Goal: Task Accomplishment & Management: Manage account settings

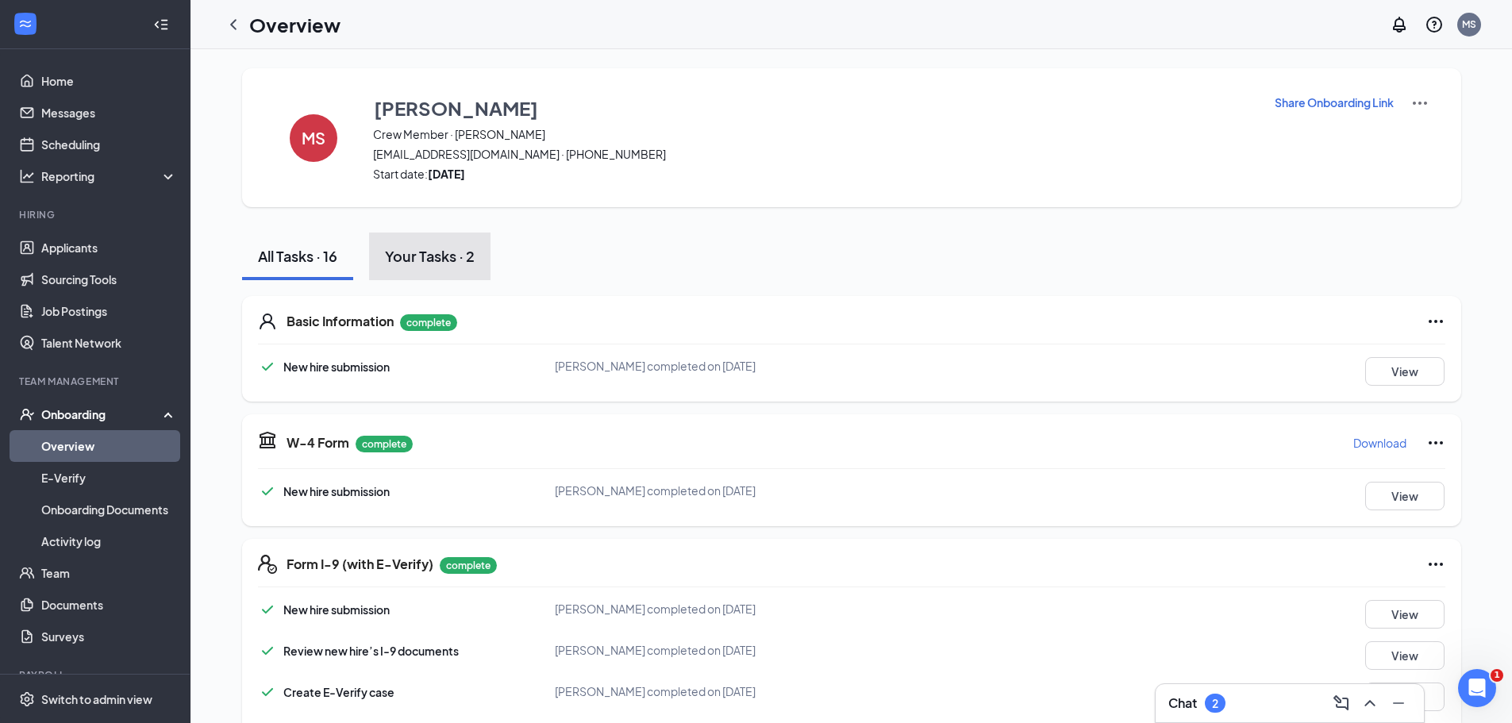
click at [458, 265] on div "Your Tasks · 2" at bounding box center [430, 256] width 90 height 20
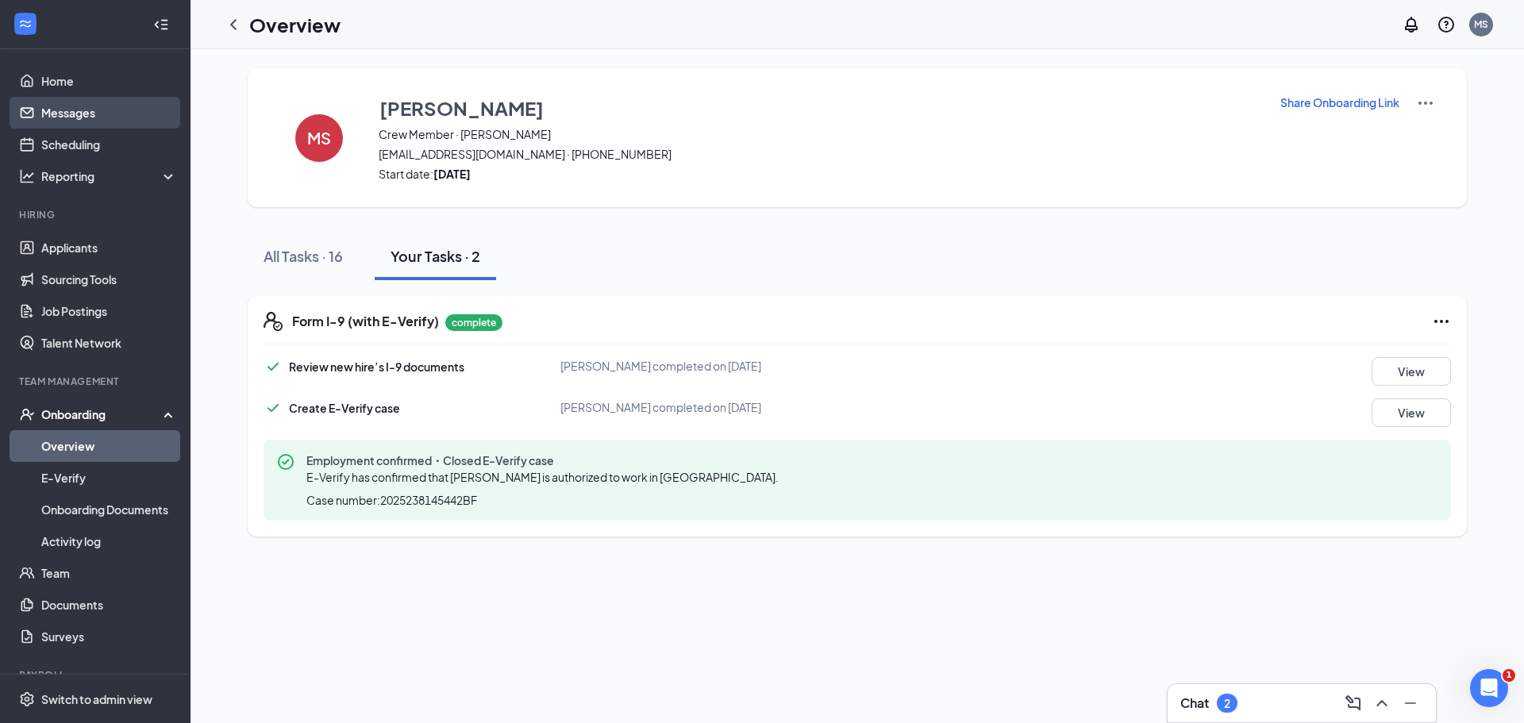
click at [41, 118] on link "Messages" at bounding box center [109, 113] width 136 height 32
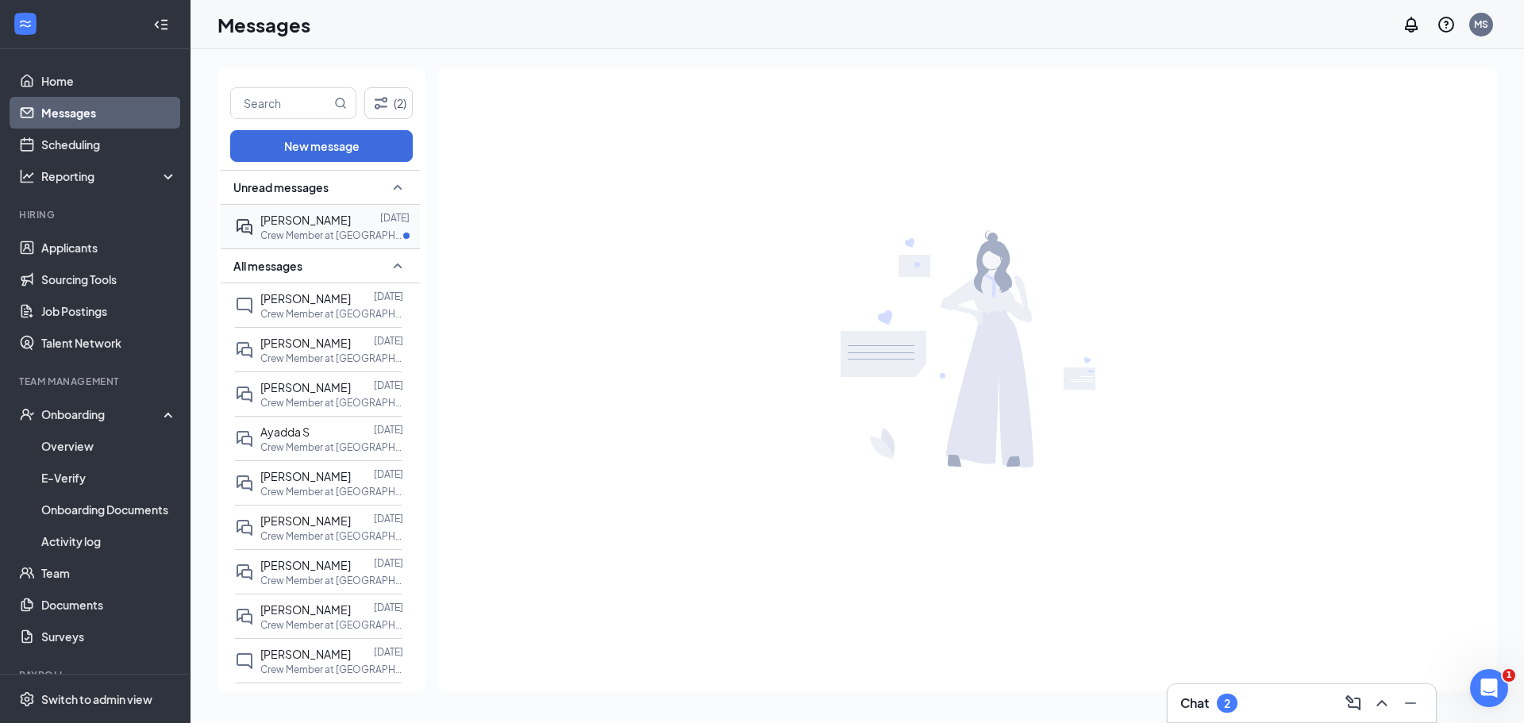
click at [257, 241] on div "[PERSON_NAME] [DATE] Crew Member at [GEOGRAPHIC_DATA]" at bounding box center [318, 227] width 167 height 44
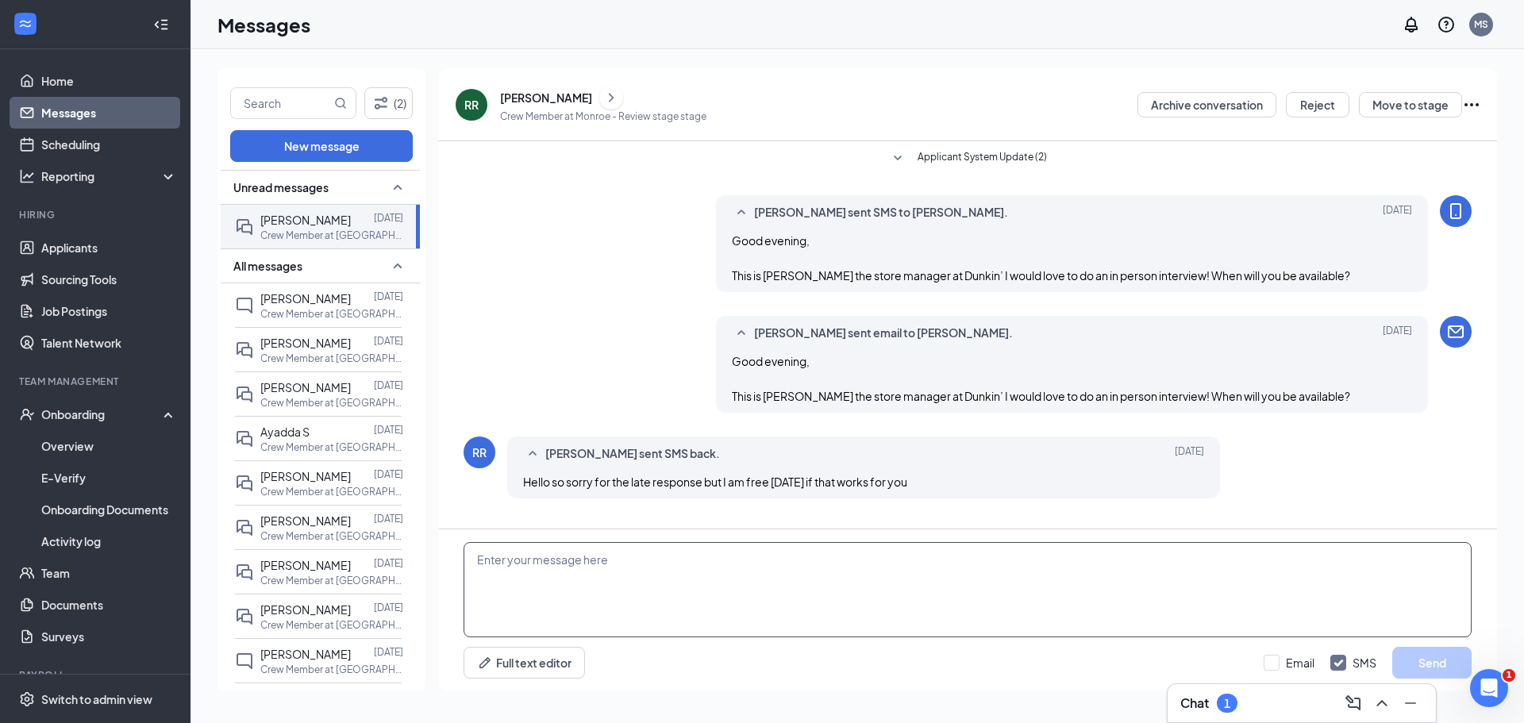
click at [510, 568] on textarea at bounding box center [968, 589] width 1008 height 95
click at [725, 538] on div "Full text editor Email SMS Send" at bounding box center [967, 610] width 1059 height 162
click at [718, 566] on textarea at bounding box center [968, 589] width 1008 height 95
type textarea "Hey what about [DATE] ?"
click at [1436, 667] on button "Send" at bounding box center [1431, 663] width 79 height 32
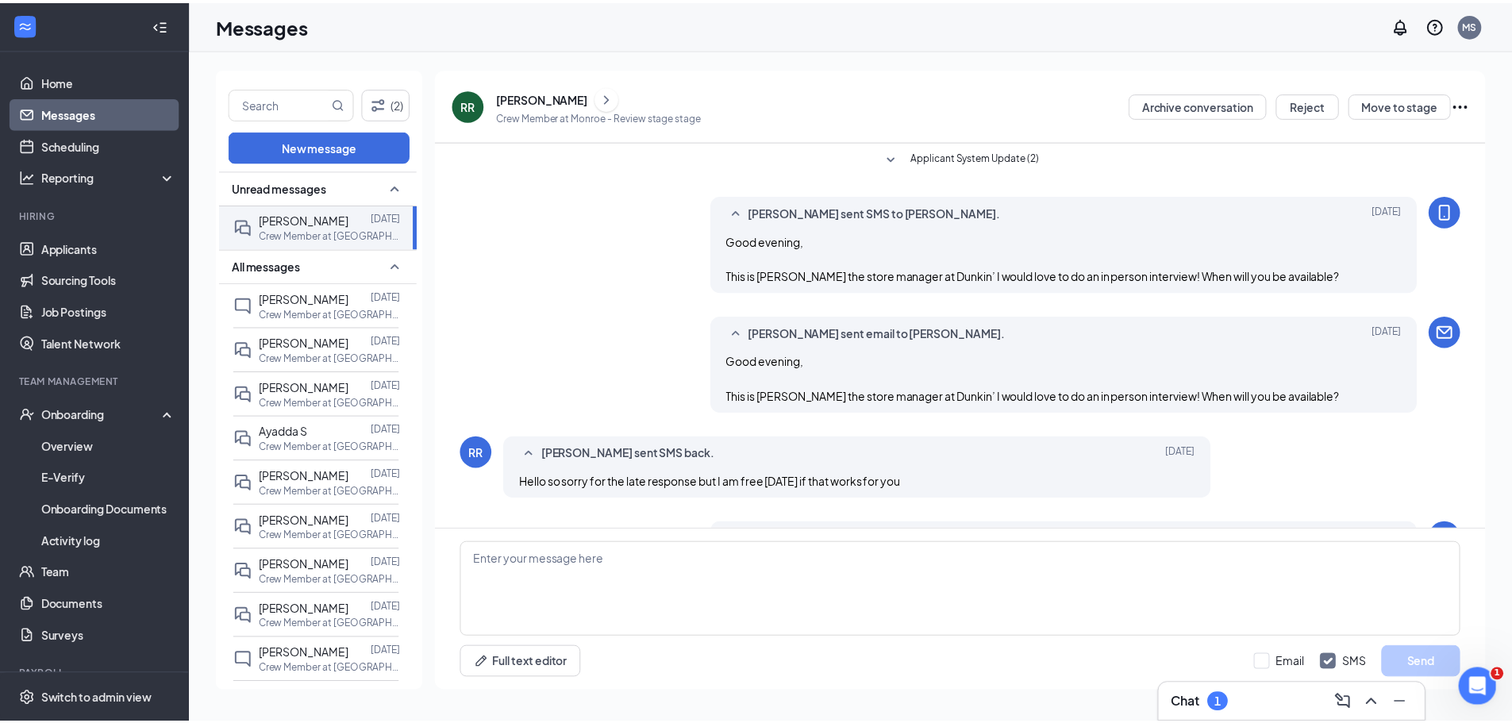
scroll to position [71, 0]
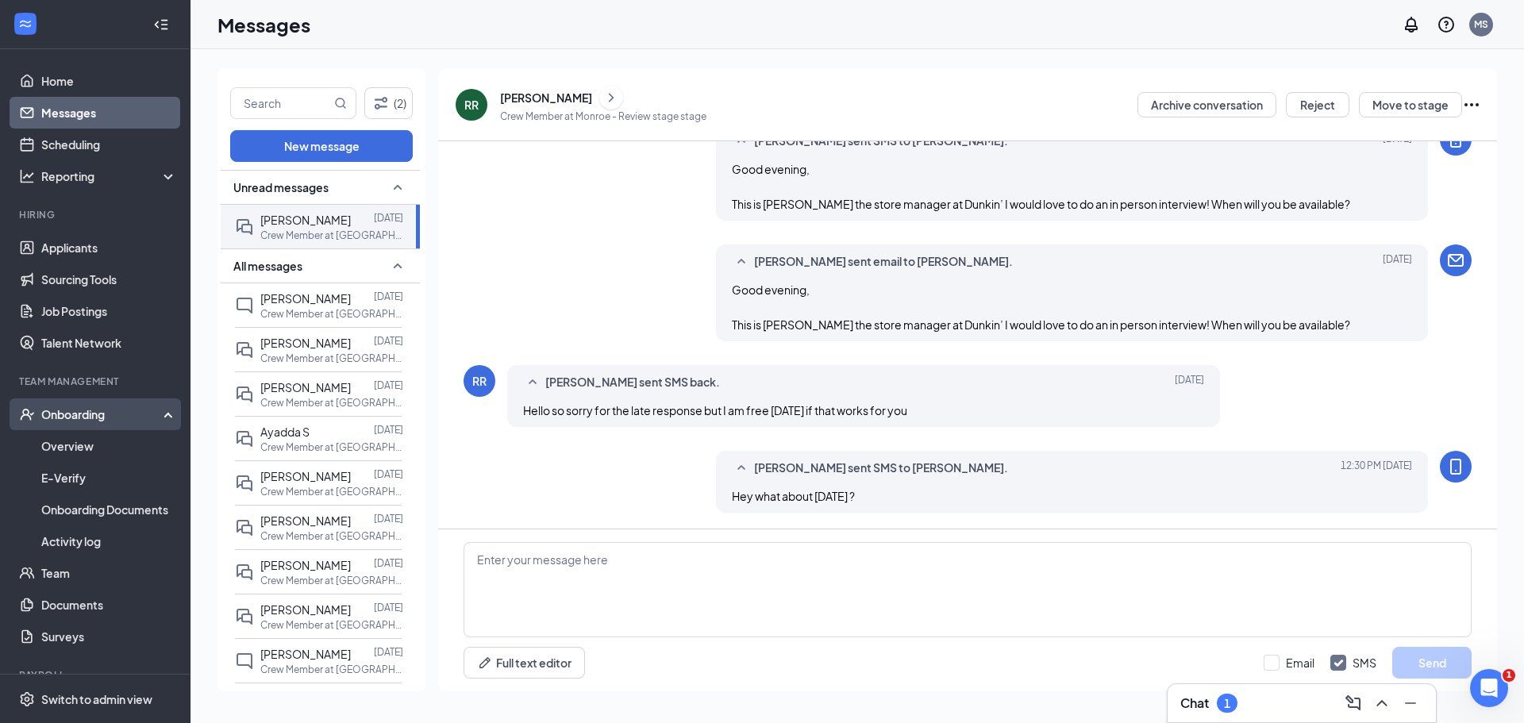
click at [75, 415] on div "Onboarding" at bounding box center [102, 414] width 122 height 16
click at [82, 421] on div "Onboarding" at bounding box center [102, 414] width 122 height 16
click at [87, 440] on link "Overview" at bounding box center [109, 446] width 136 height 32
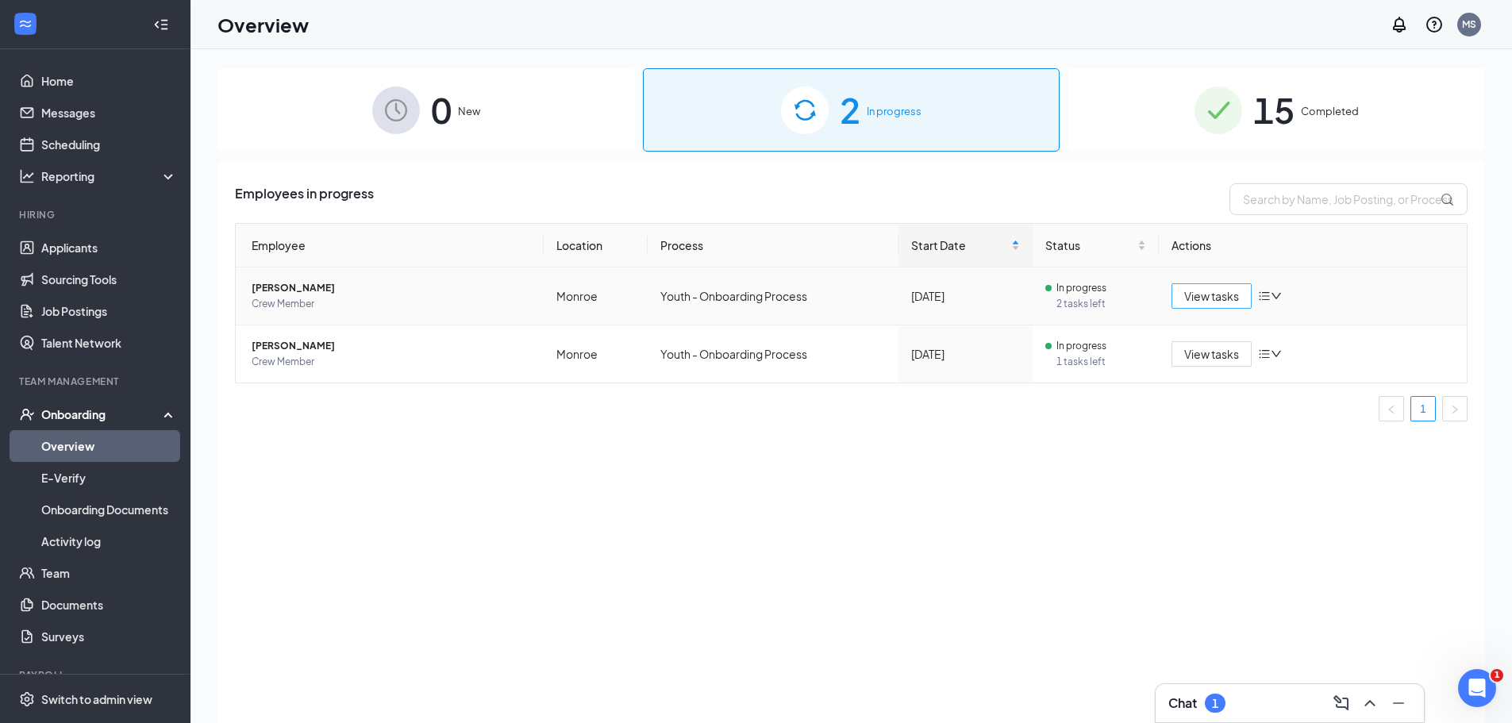
click at [1226, 302] on span "View tasks" at bounding box center [1211, 295] width 55 height 17
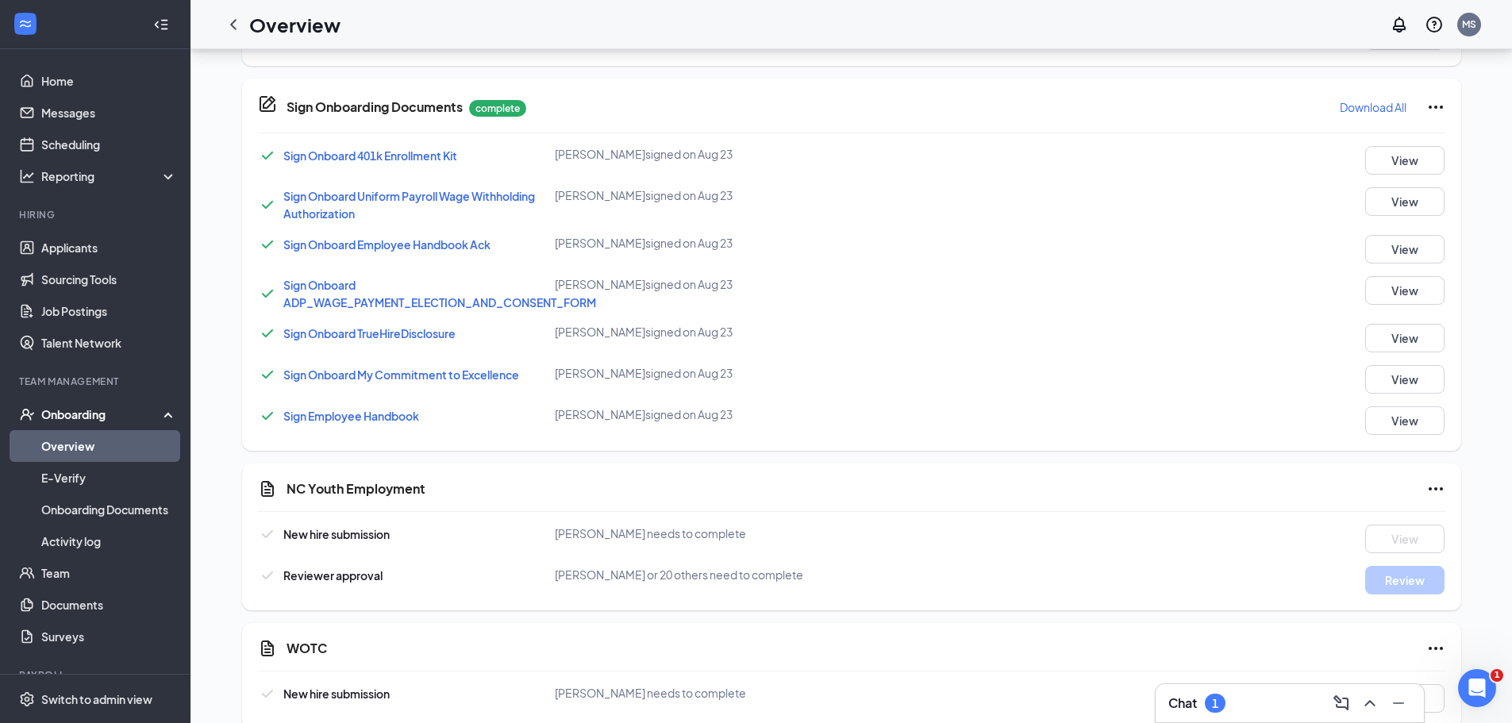
scroll to position [910, 0]
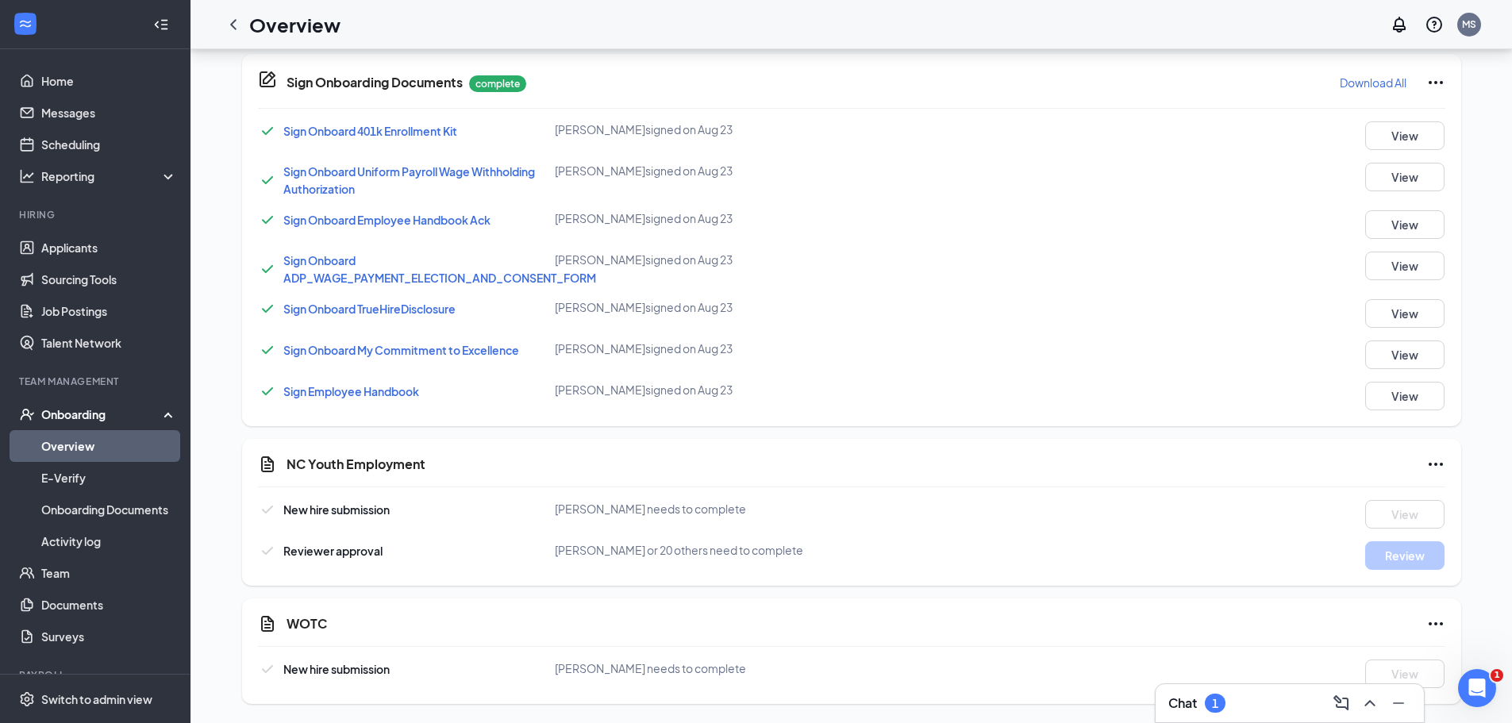
click at [89, 442] on link "Overview" at bounding box center [109, 446] width 136 height 32
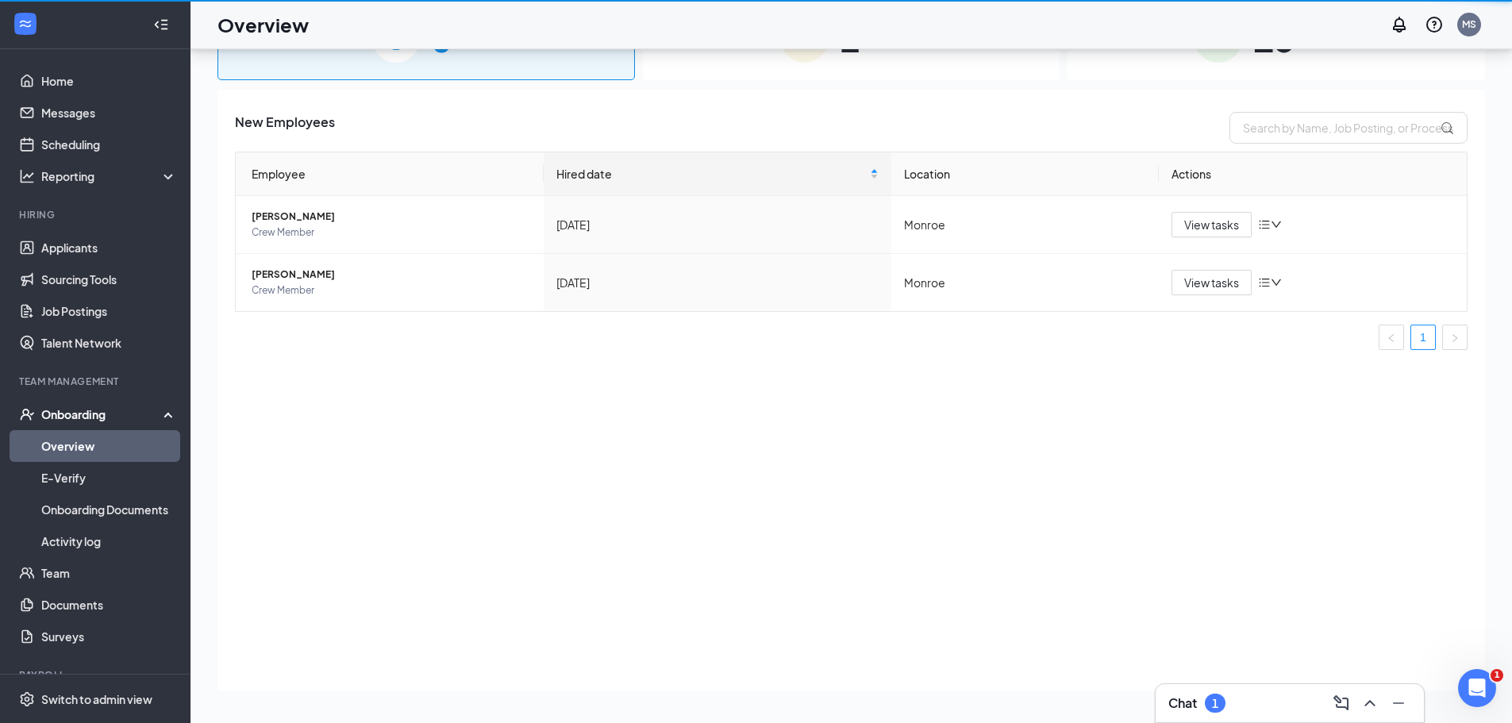
scroll to position [71, 0]
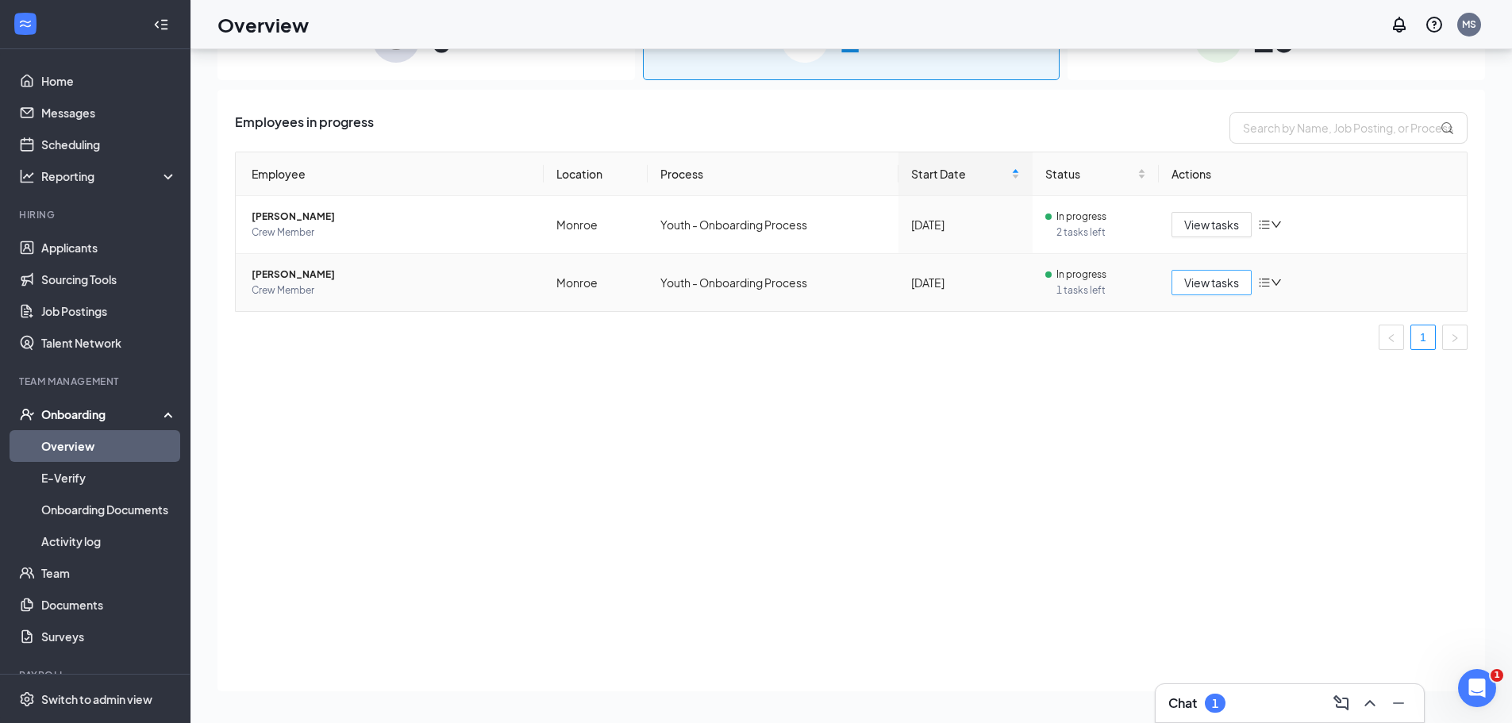
click at [1204, 294] on button "View tasks" at bounding box center [1212, 282] width 80 height 25
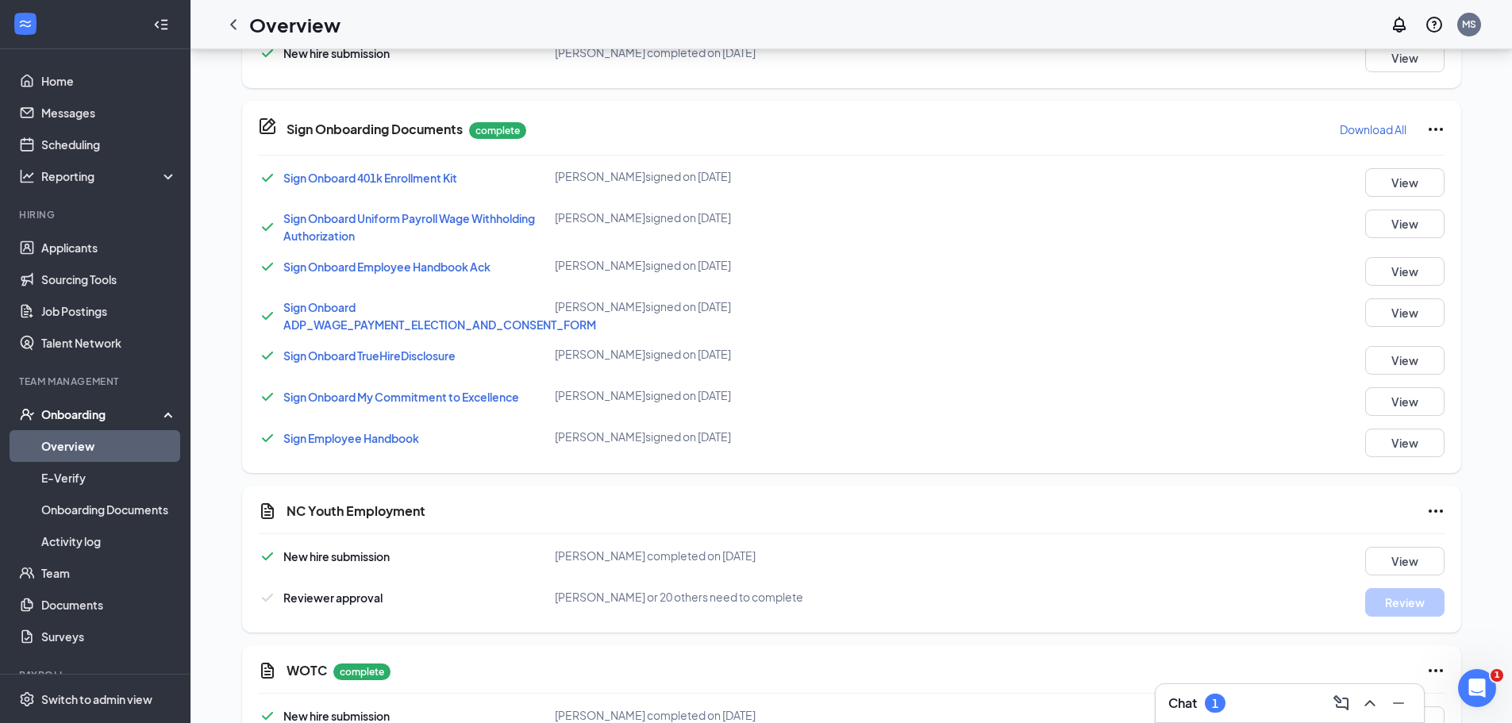
scroll to position [910, 0]
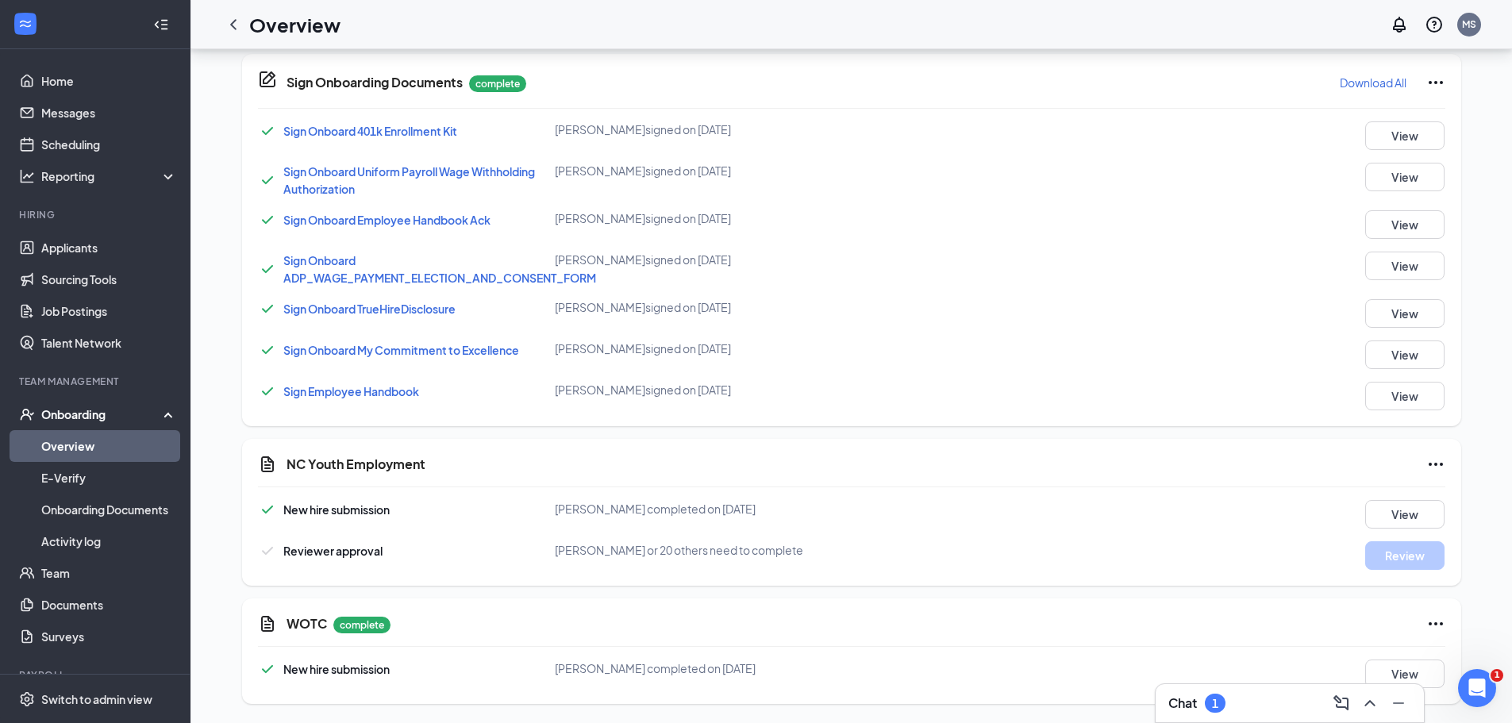
click at [48, 442] on link "Overview" at bounding box center [109, 446] width 136 height 32
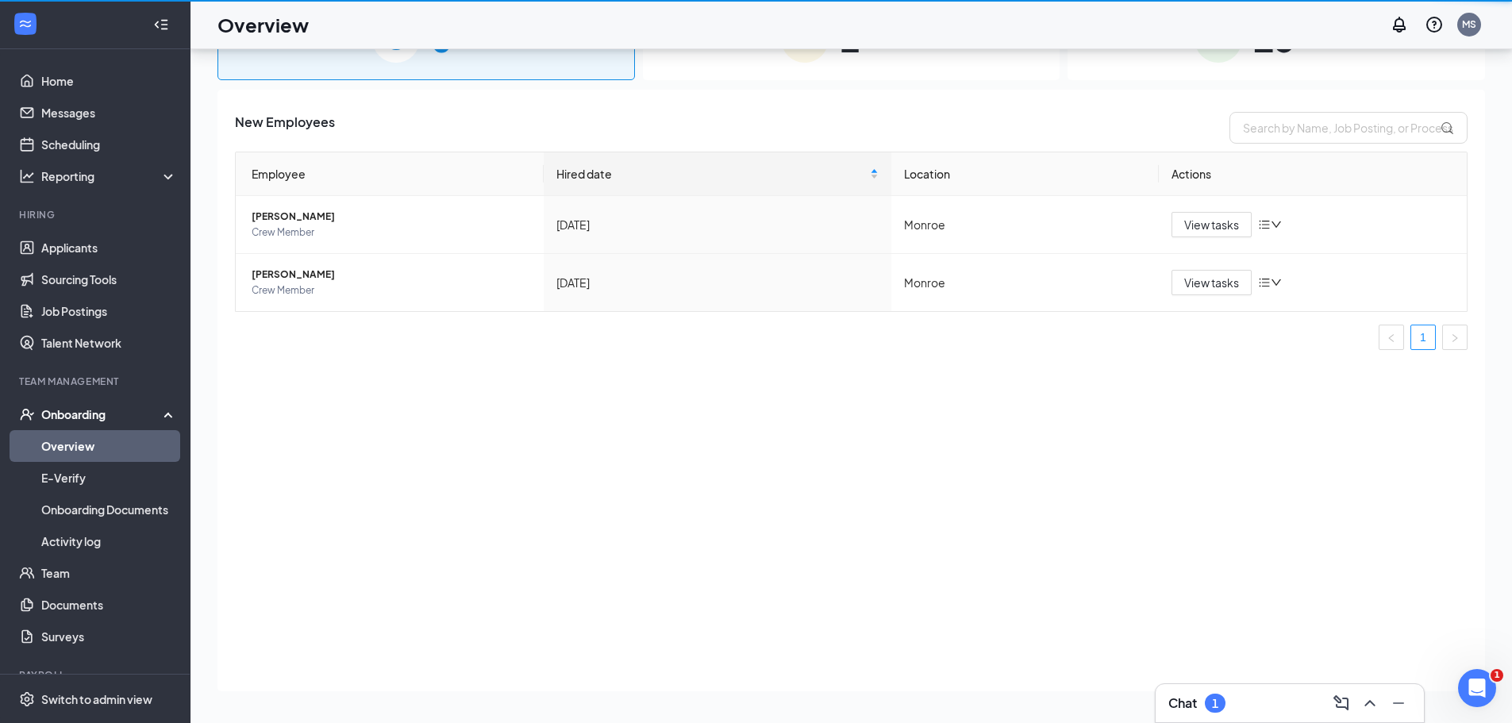
scroll to position [71, 0]
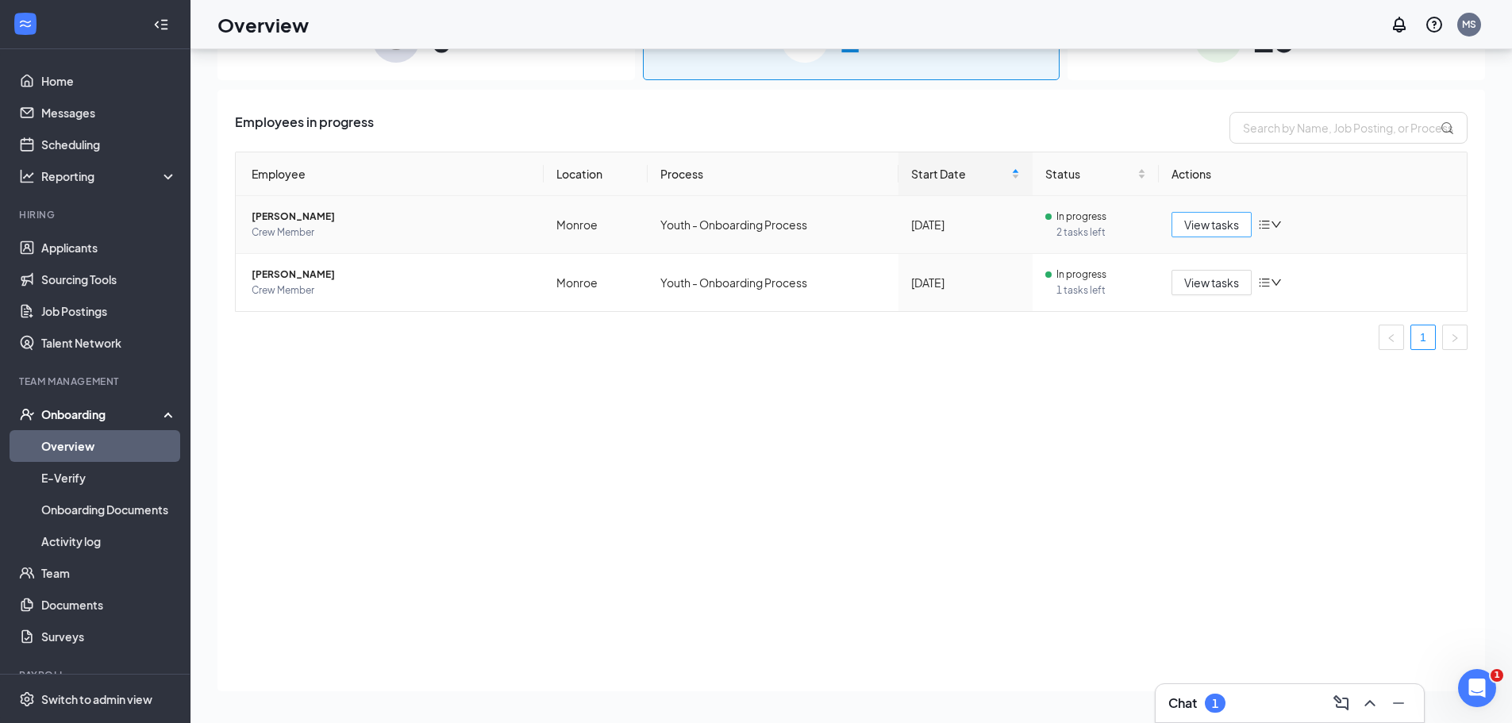
click at [1227, 231] on span "View tasks" at bounding box center [1211, 224] width 55 height 17
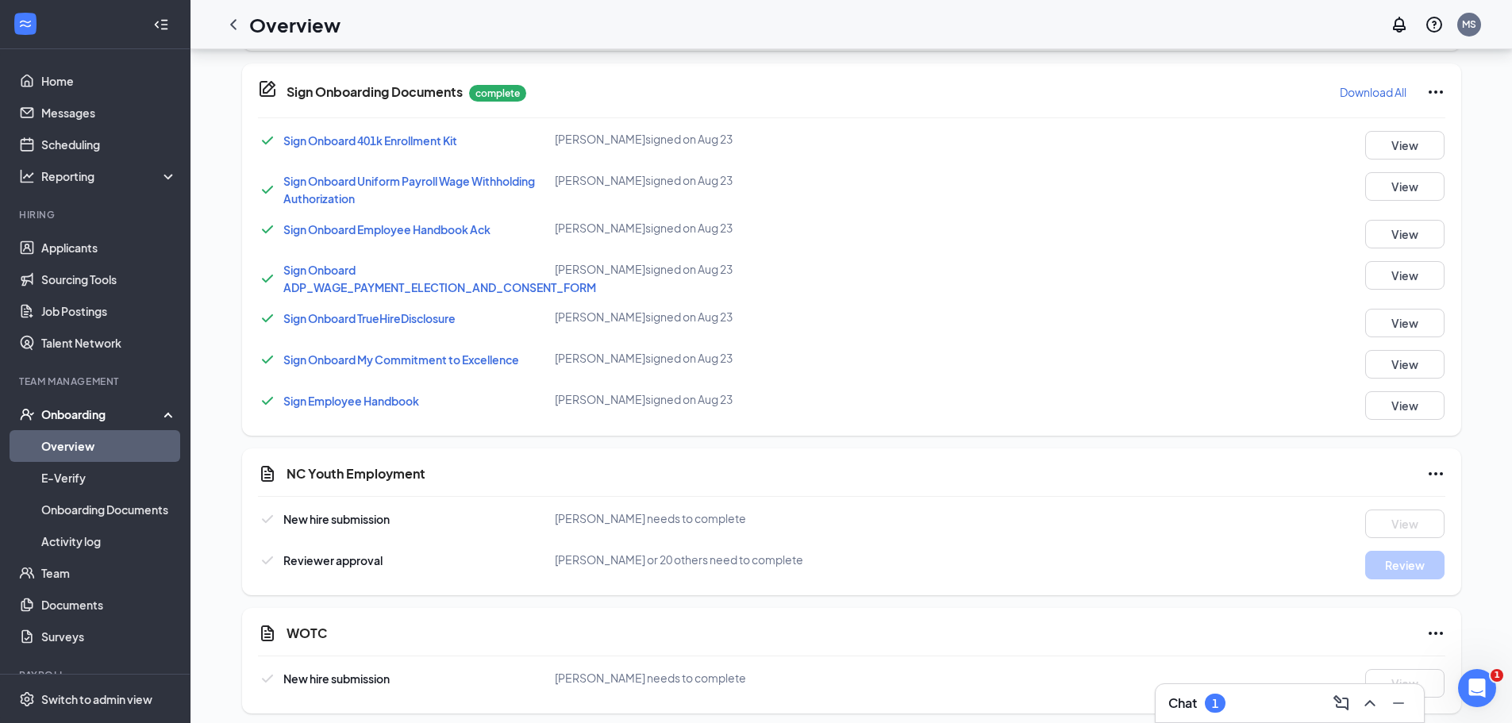
scroll to position [910, 0]
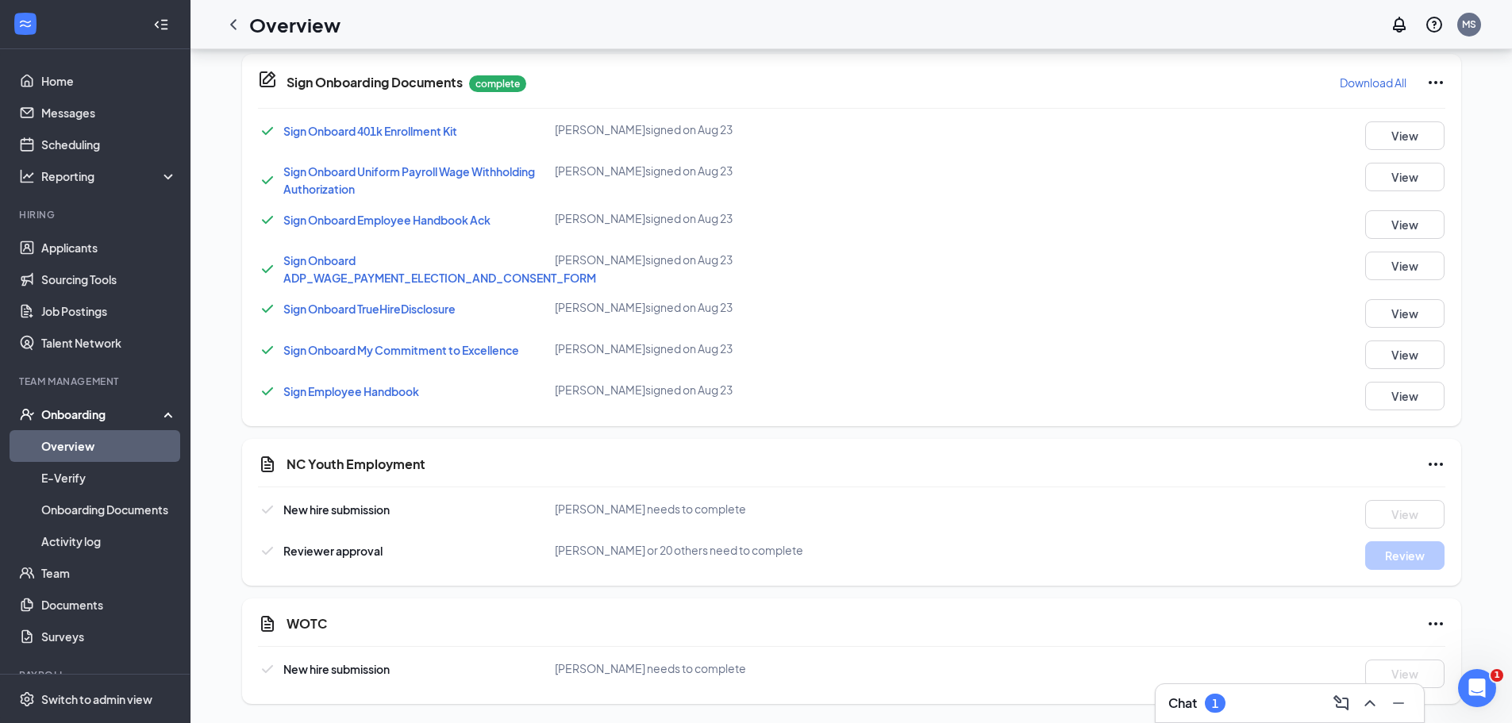
click at [44, 444] on link "Overview" at bounding box center [109, 446] width 136 height 32
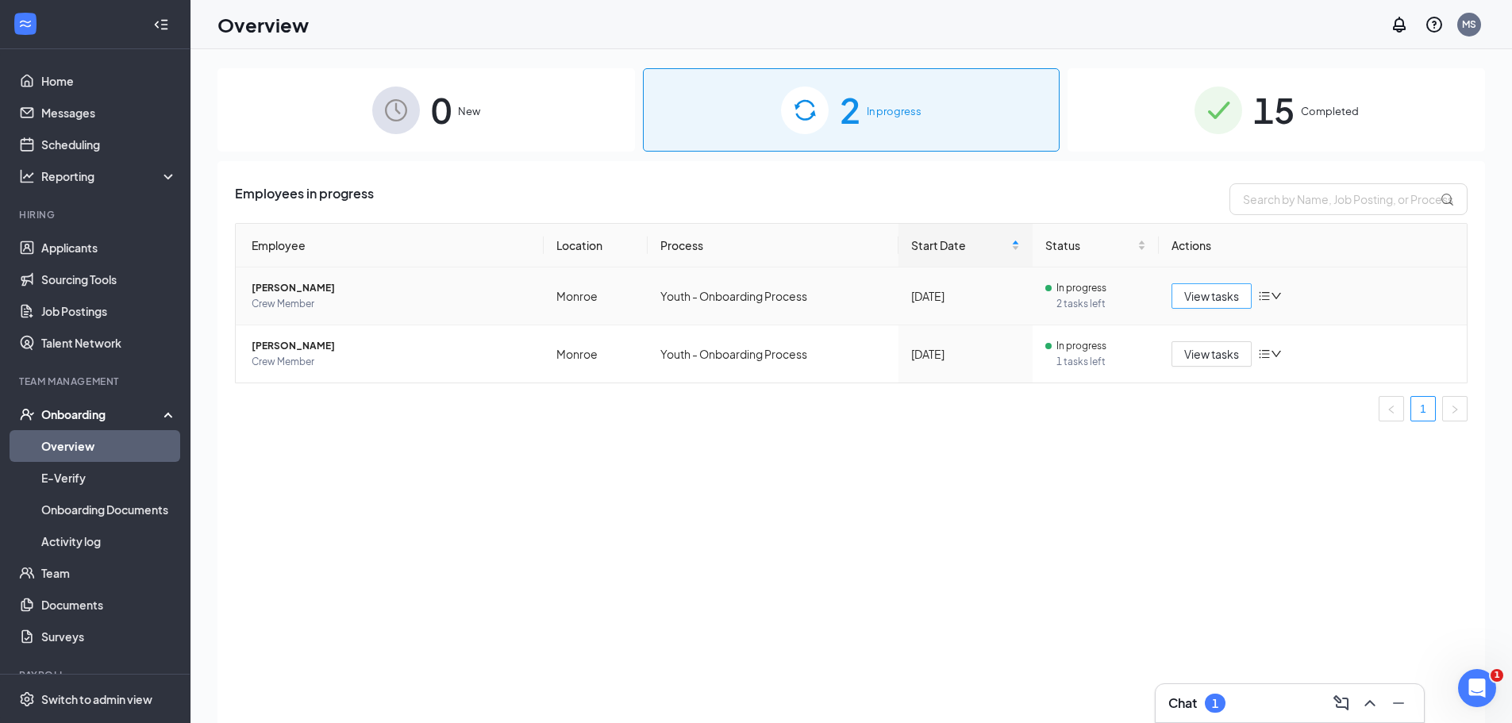
drag, startPoint x: 1227, startPoint y: 301, endPoint x: 1215, endPoint y: 304, distance: 12.3
click at [1217, 304] on span "View tasks" at bounding box center [1211, 295] width 55 height 17
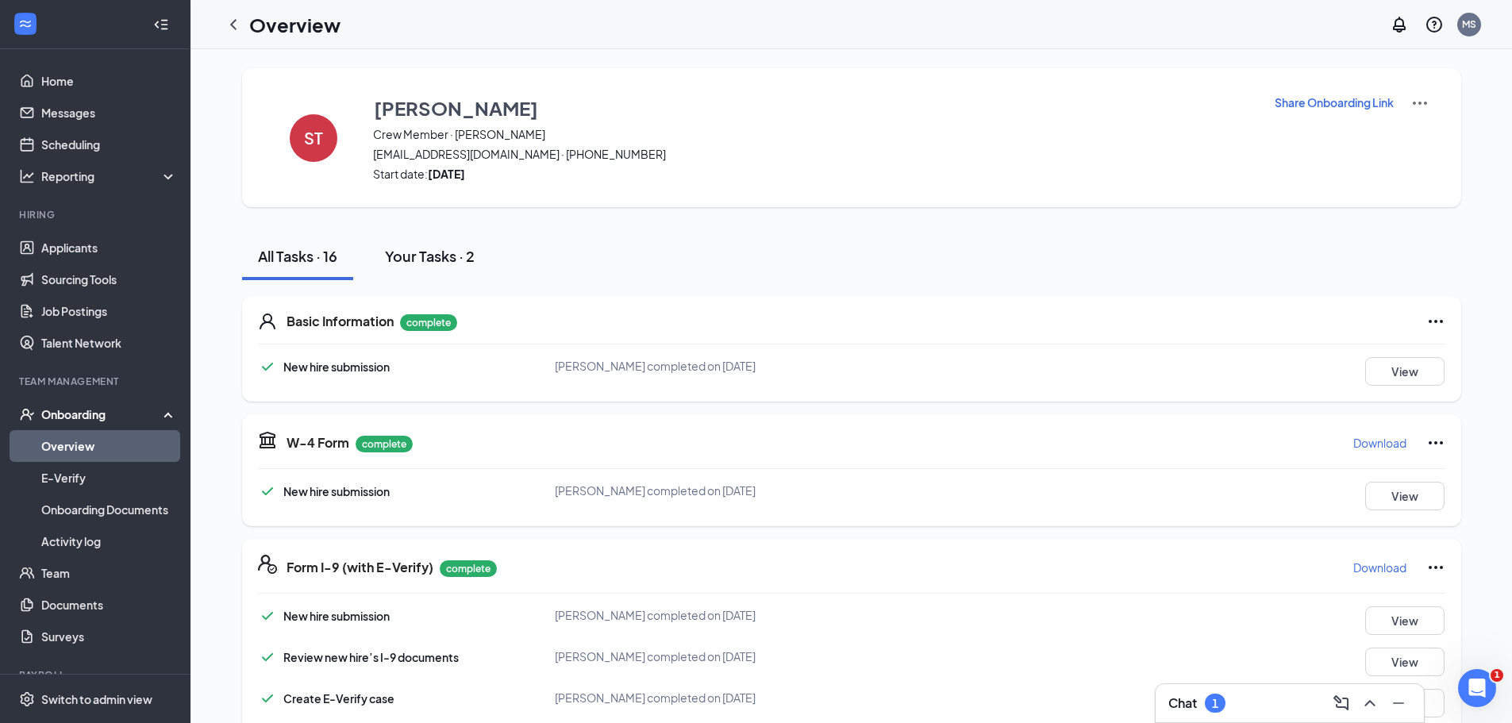
click at [462, 266] on button "Your Tasks · 2" at bounding box center [429, 257] width 121 height 48
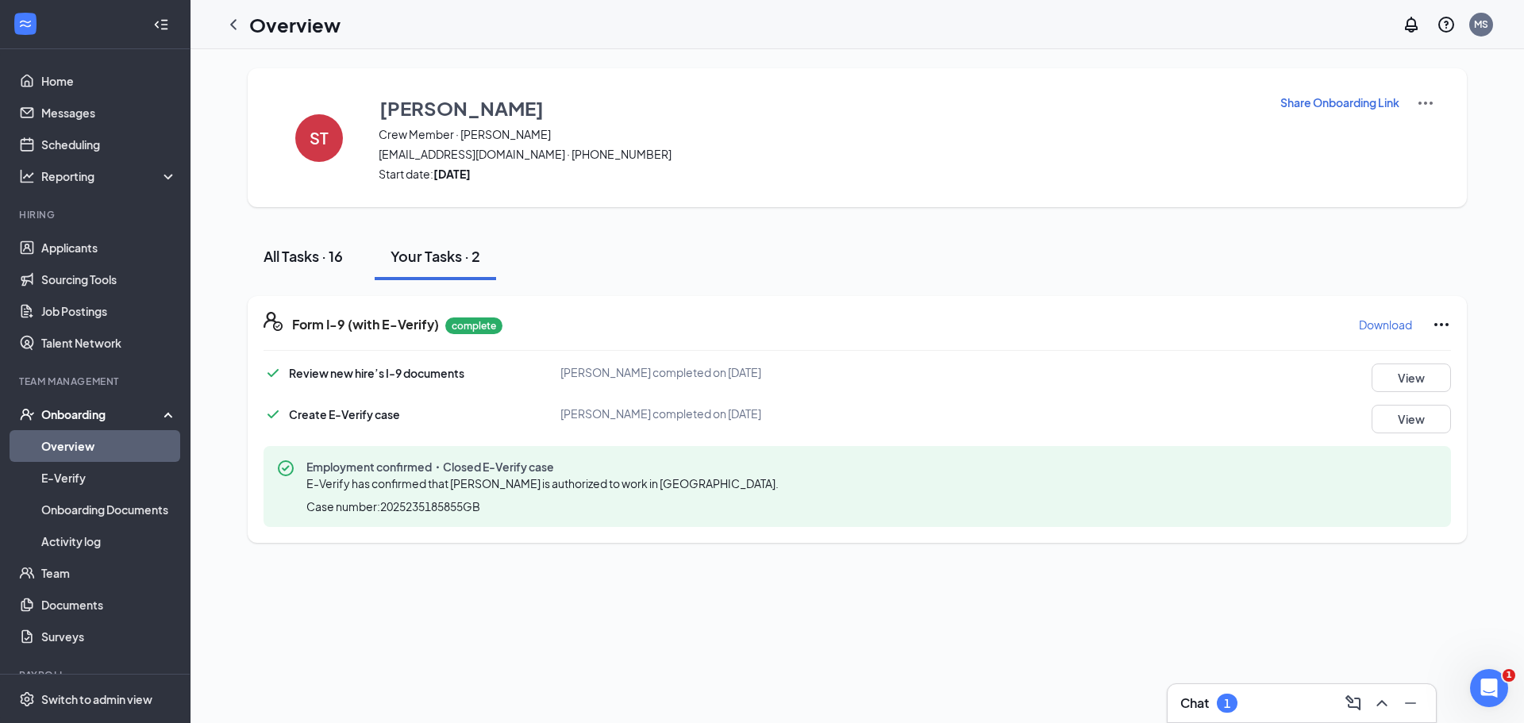
click at [291, 261] on div "All Tasks · 16" at bounding box center [303, 256] width 79 height 20
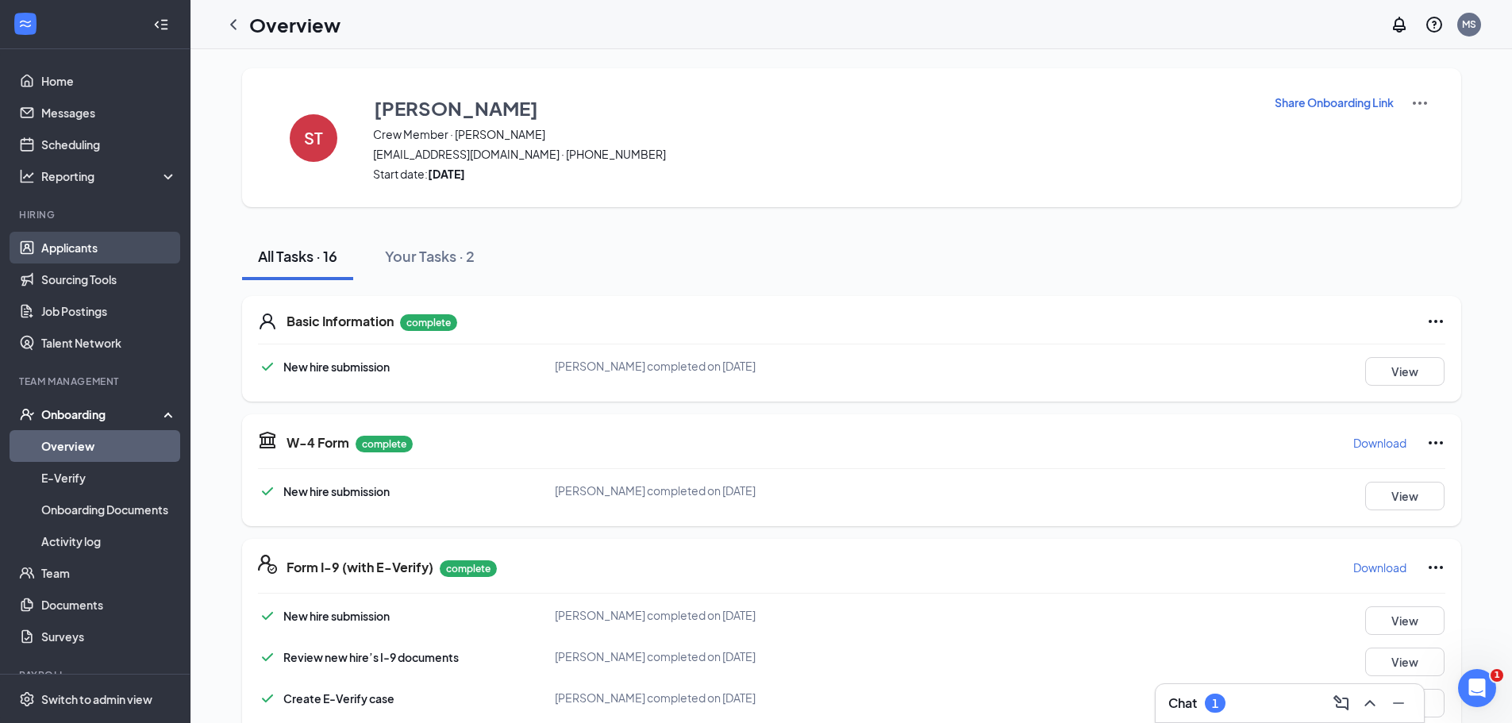
click at [87, 260] on link "Applicants" at bounding box center [109, 248] width 136 height 32
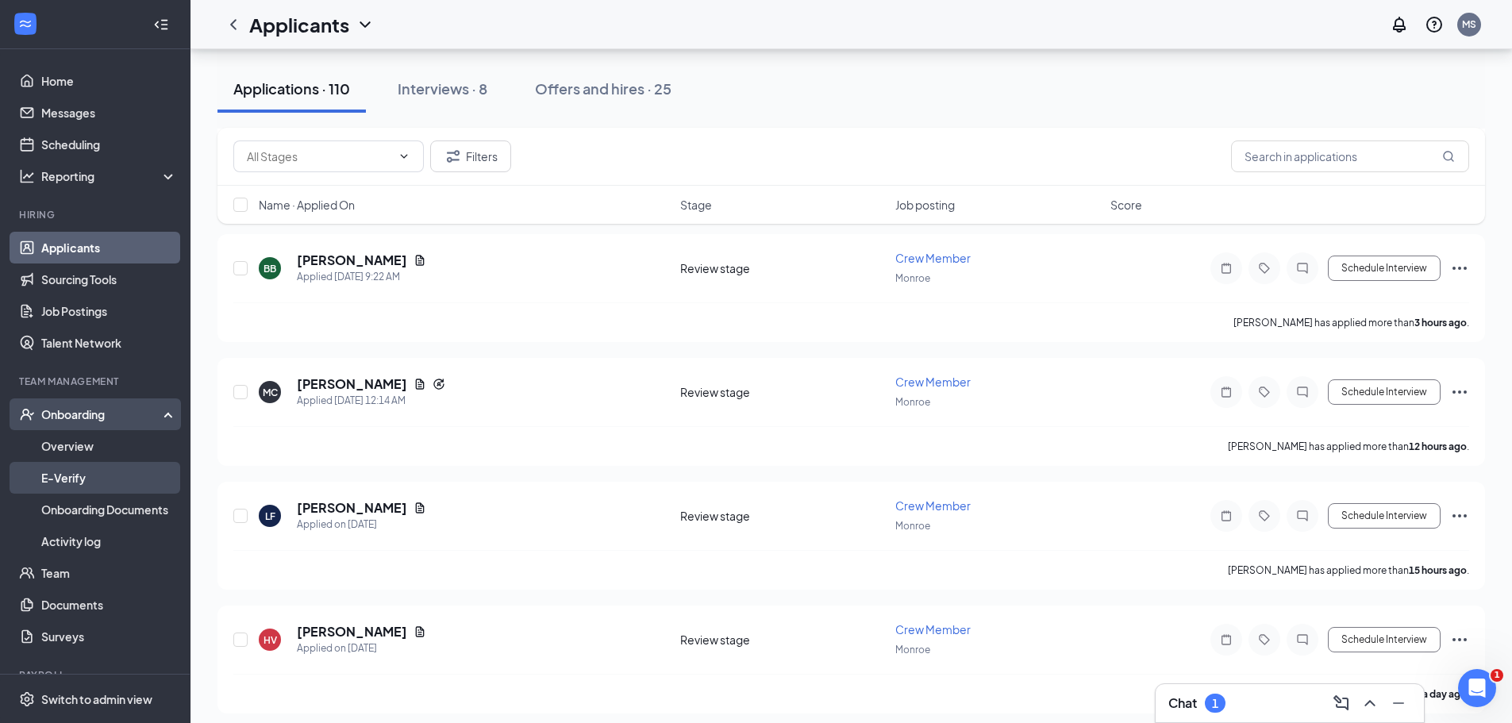
scroll to position [56, 0]
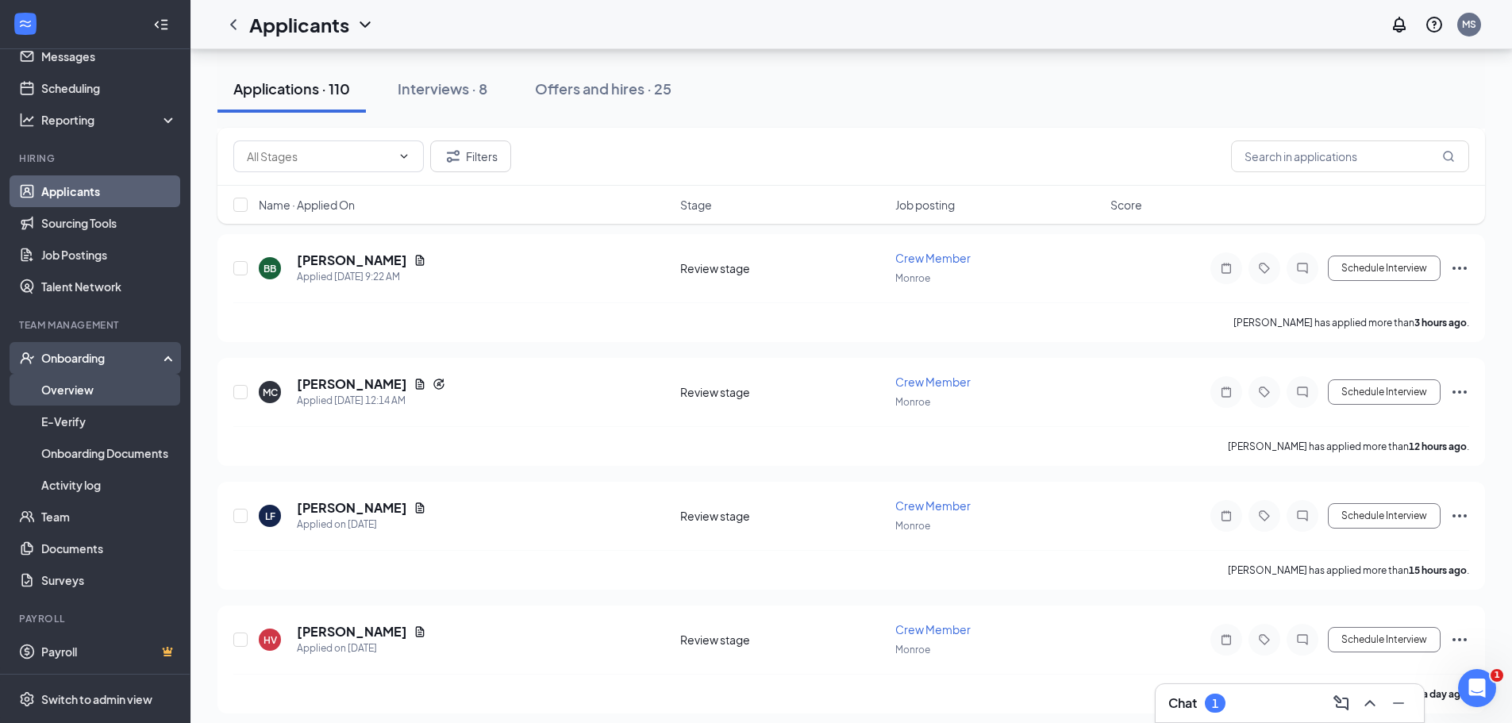
click at [93, 384] on link "Overview" at bounding box center [109, 390] width 136 height 32
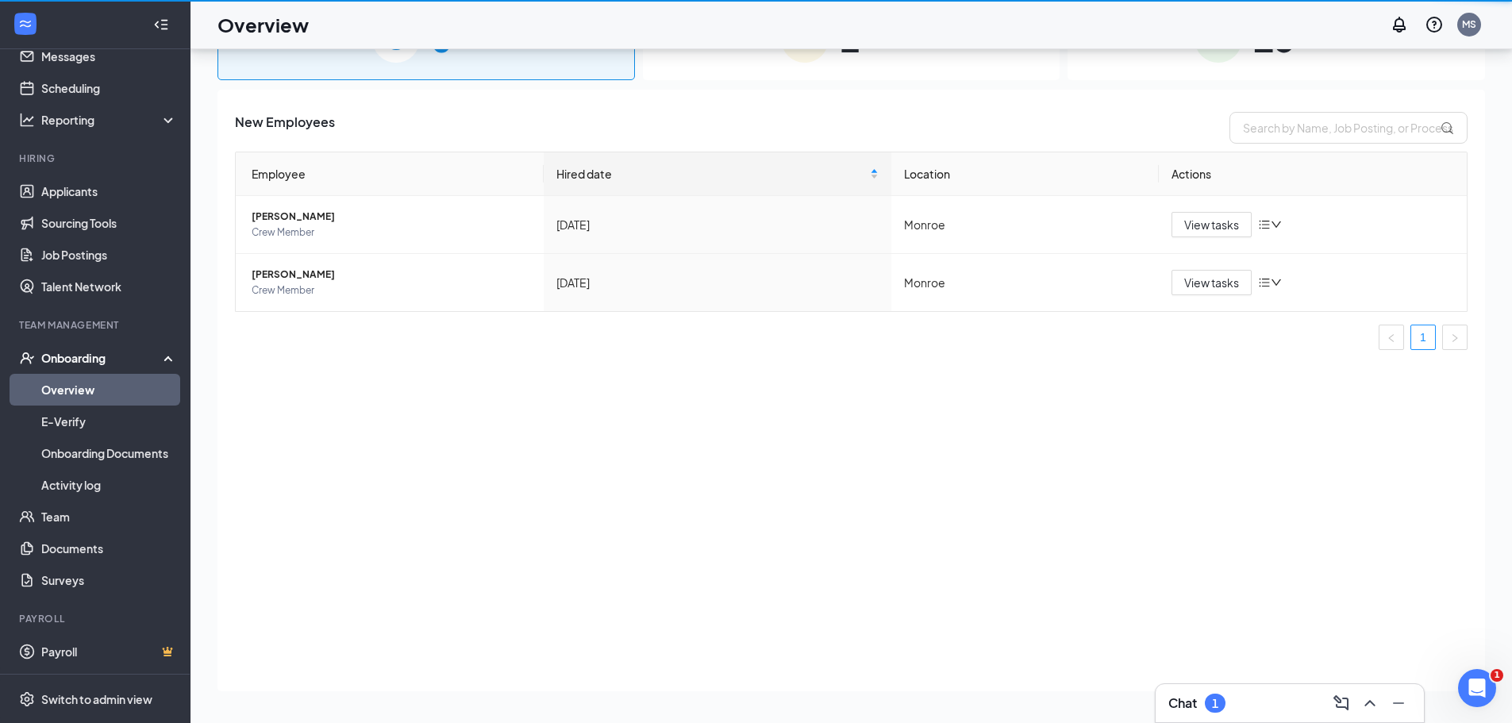
scroll to position [71, 0]
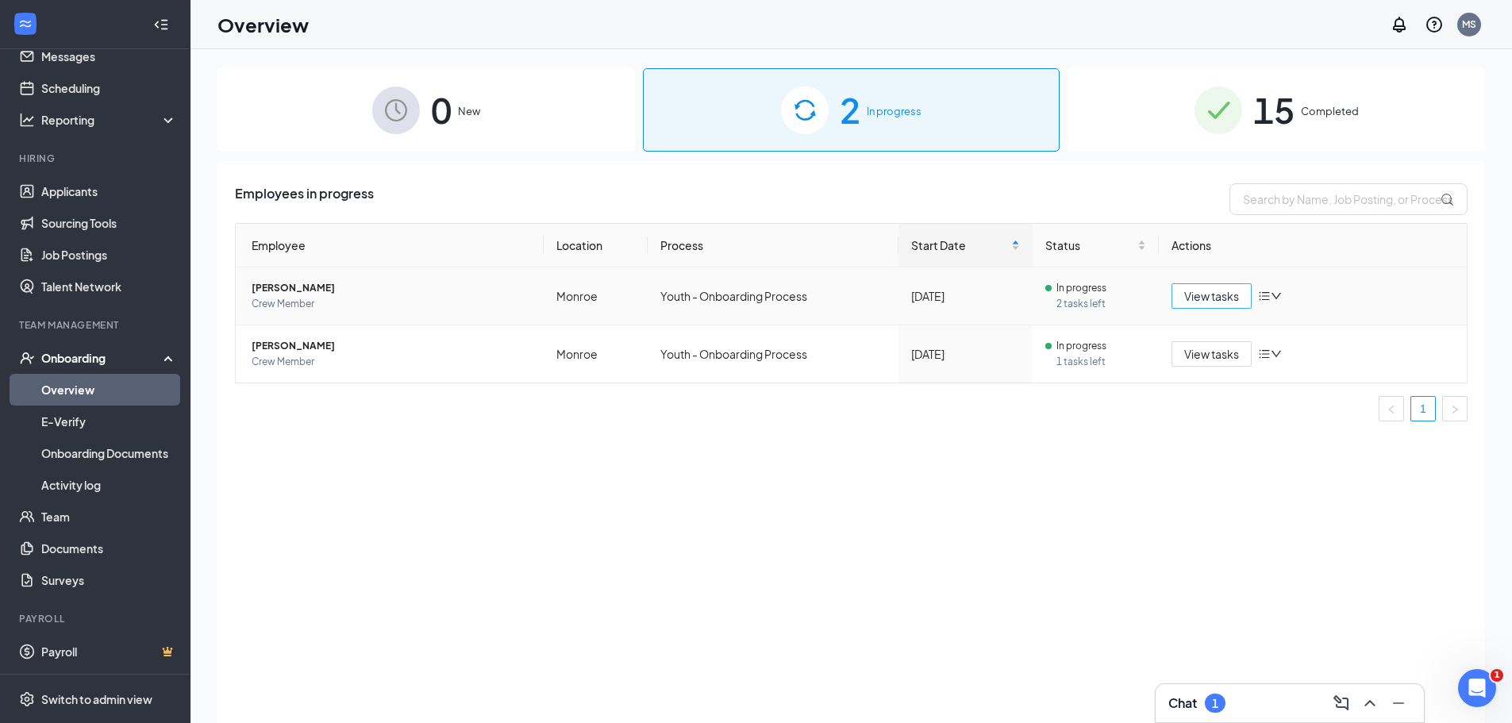
click at [1176, 301] on button "View tasks" at bounding box center [1212, 295] width 80 height 25
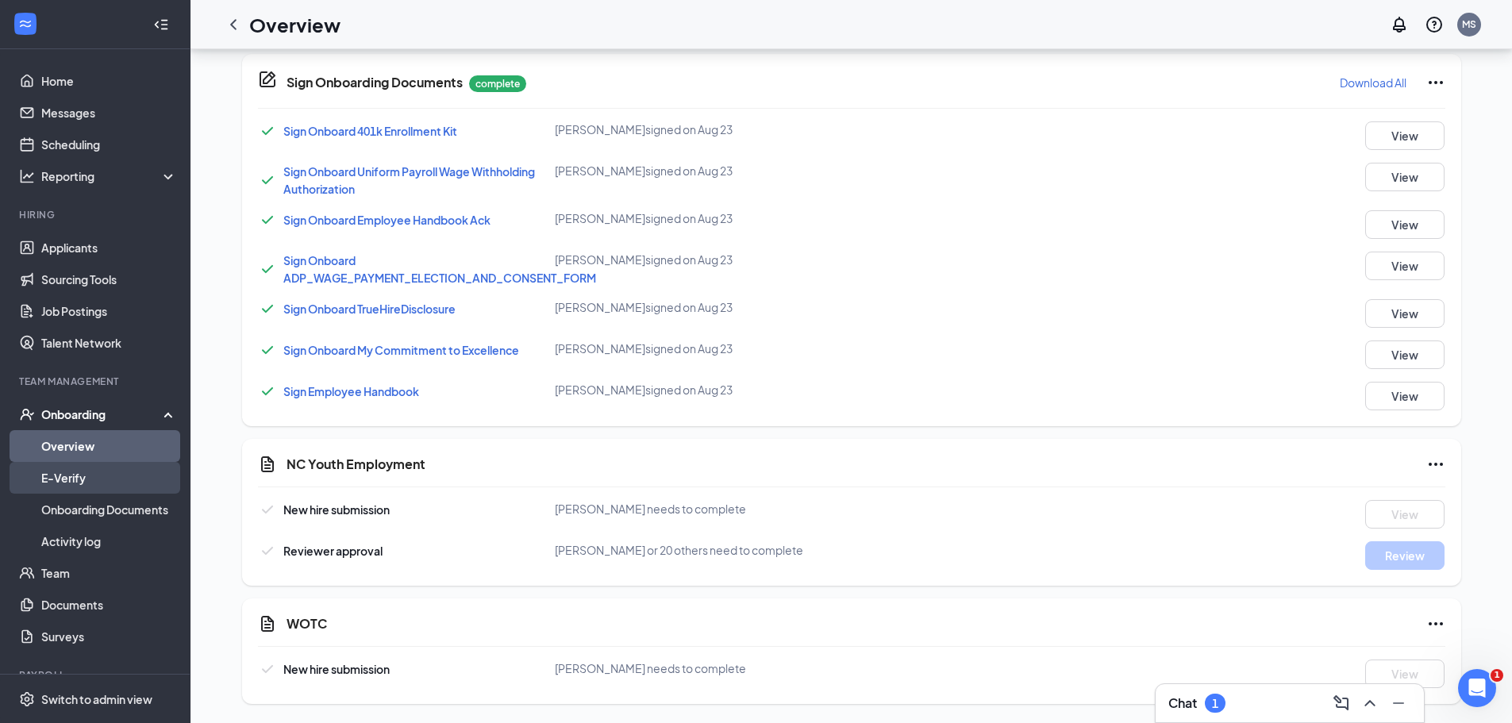
click at [66, 481] on link "E-Verify" at bounding box center [109, 478] width 136 height 32
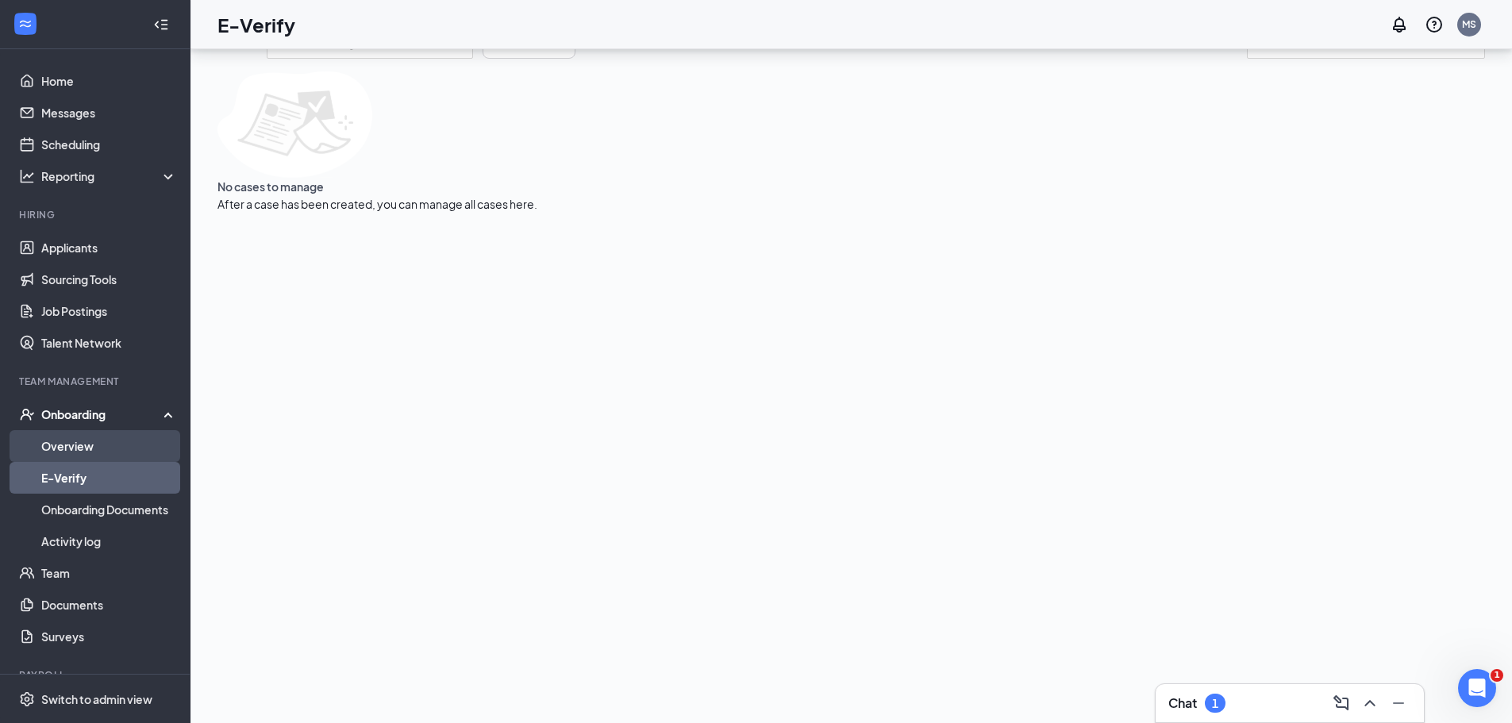
click at [133, 439] on link "Overview" at bounding box center [109, 446] width 136 height 32
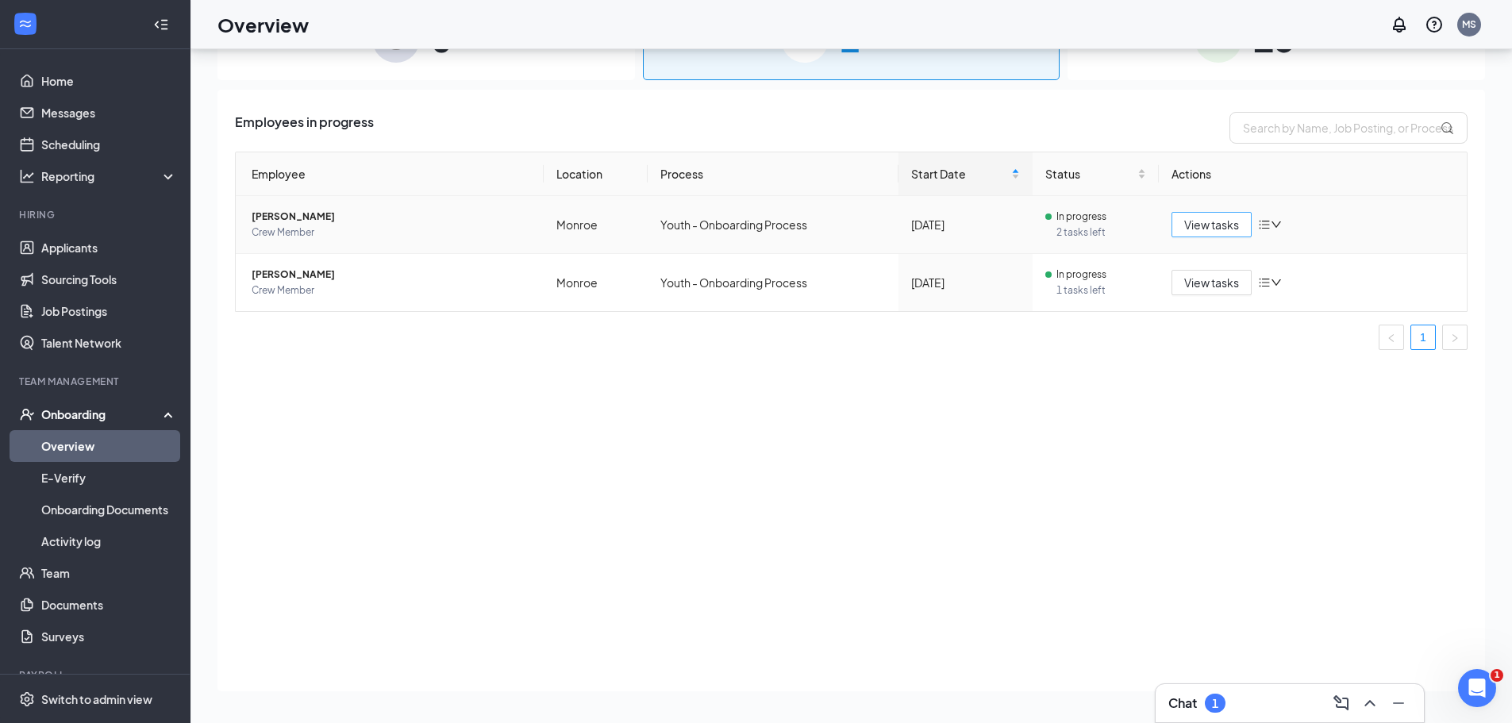
click at [1228, 231] on span "View tasks" at bounding box center [1211, 224] width 55 height 17
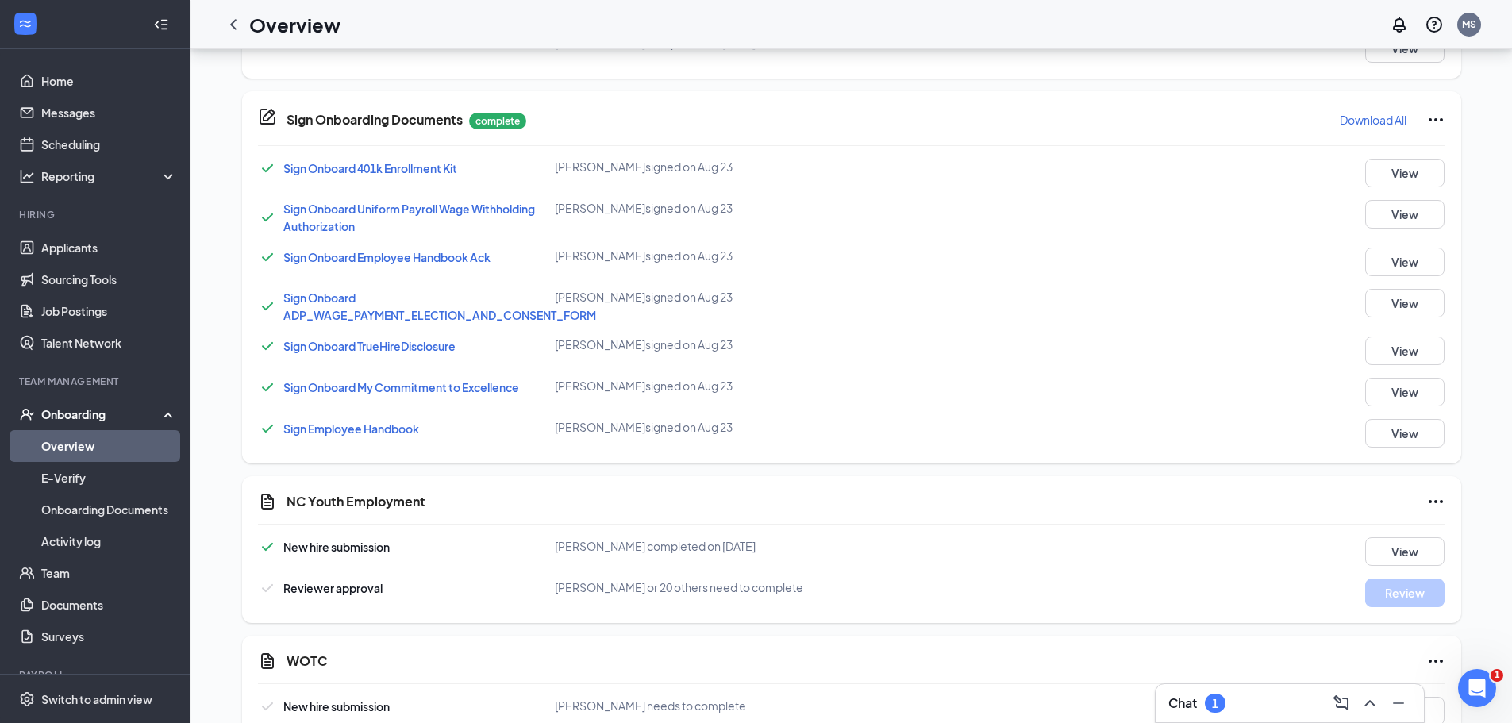
scroll to position [910, 0]
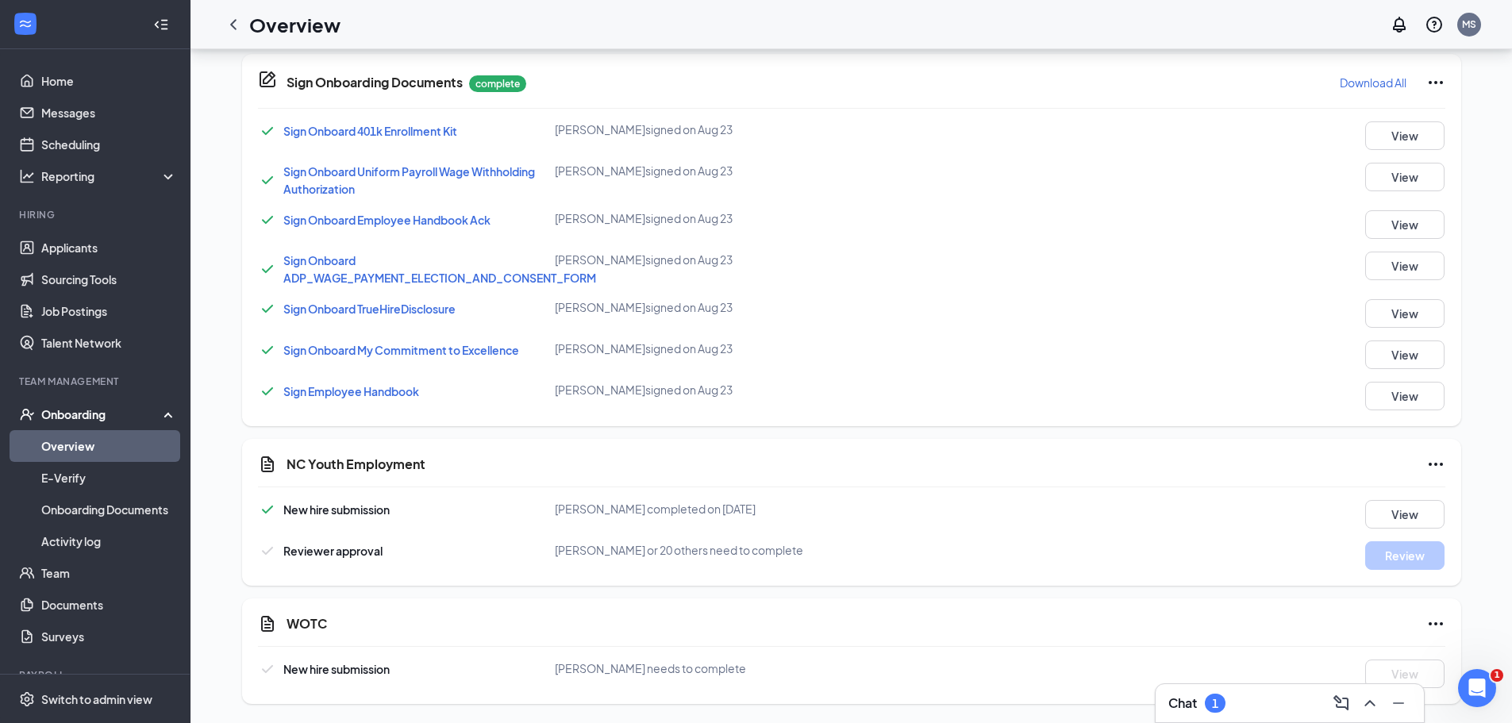
click at [672, 661] on span "[PERSON_NAME] needs to complete" at bounding box center [650, 668] width 191 height 14
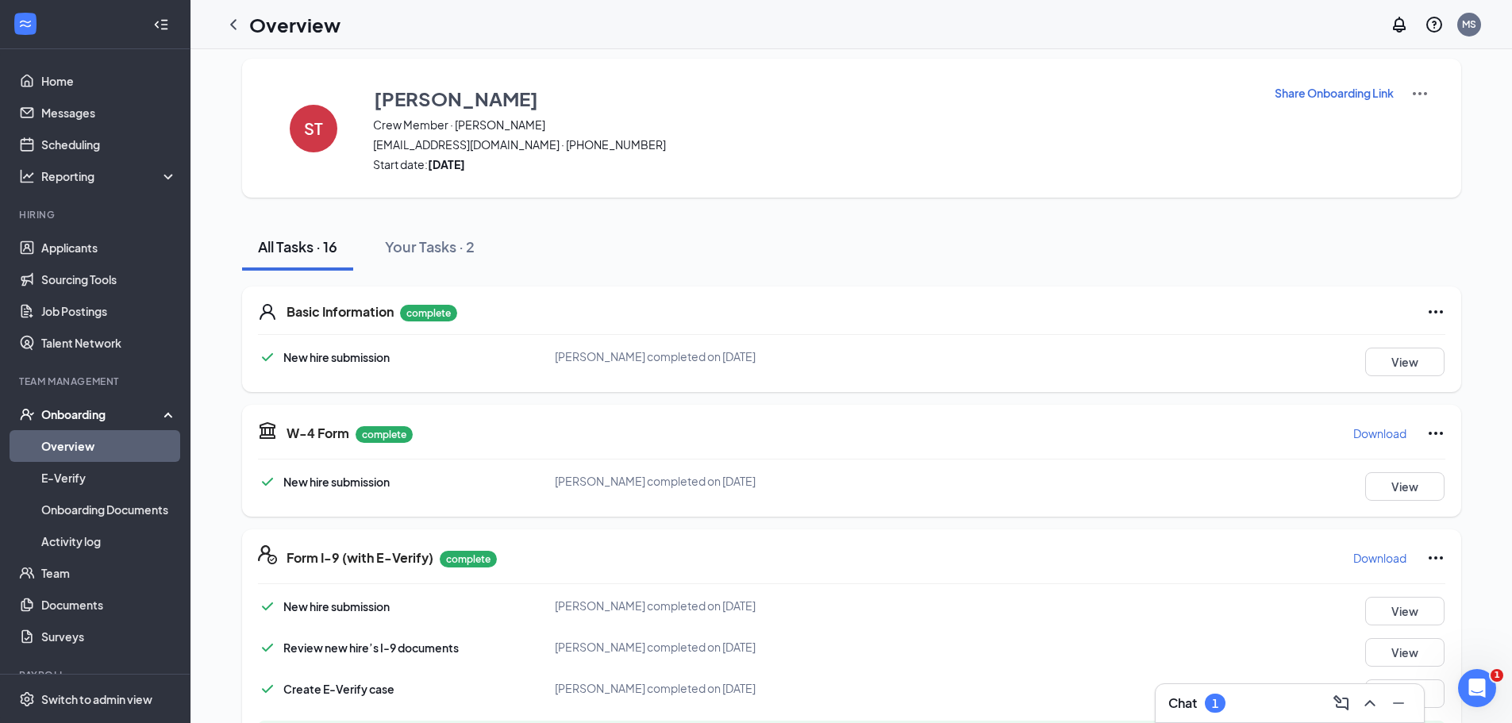
scroll to position [0, 0]
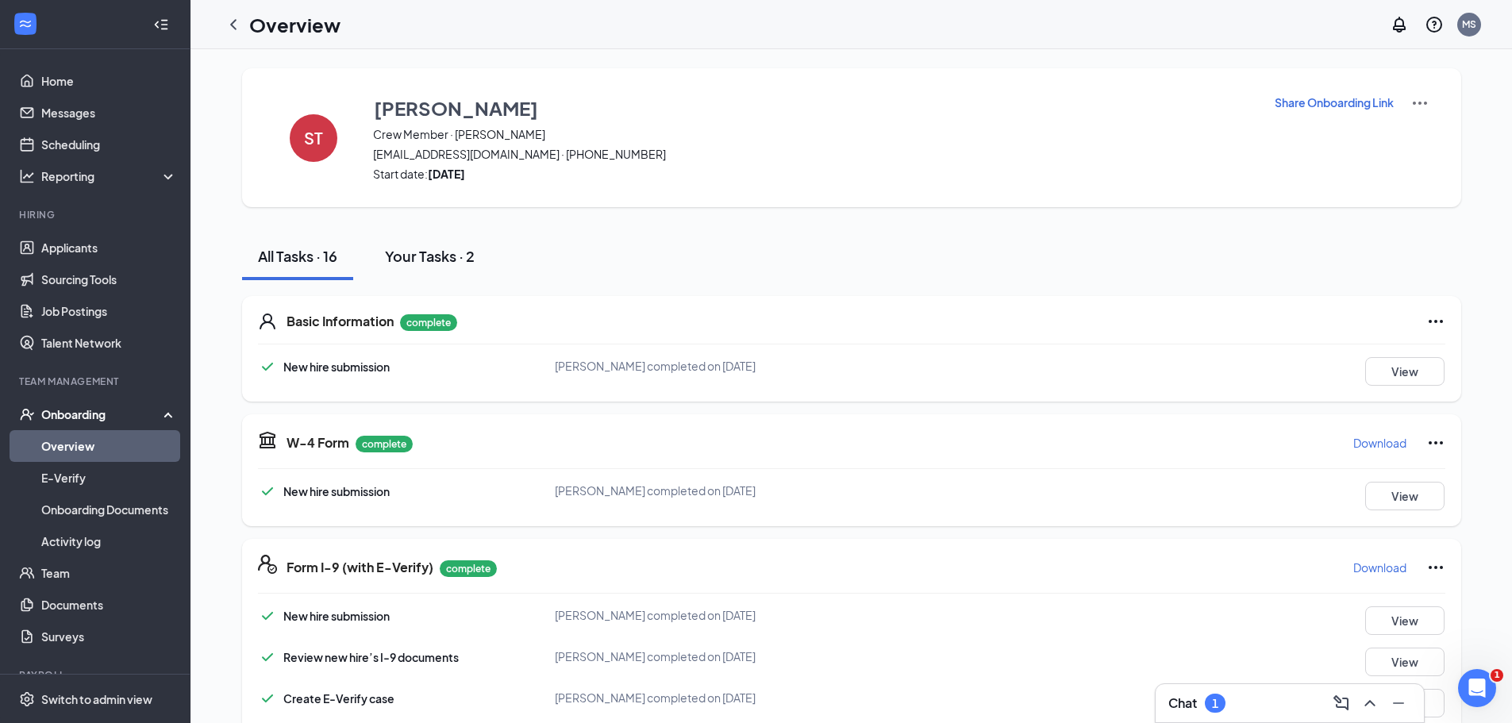
click at [400, 252] on div "Your Tasks · 2" at bounding box center [430, 256] width 90 height 20
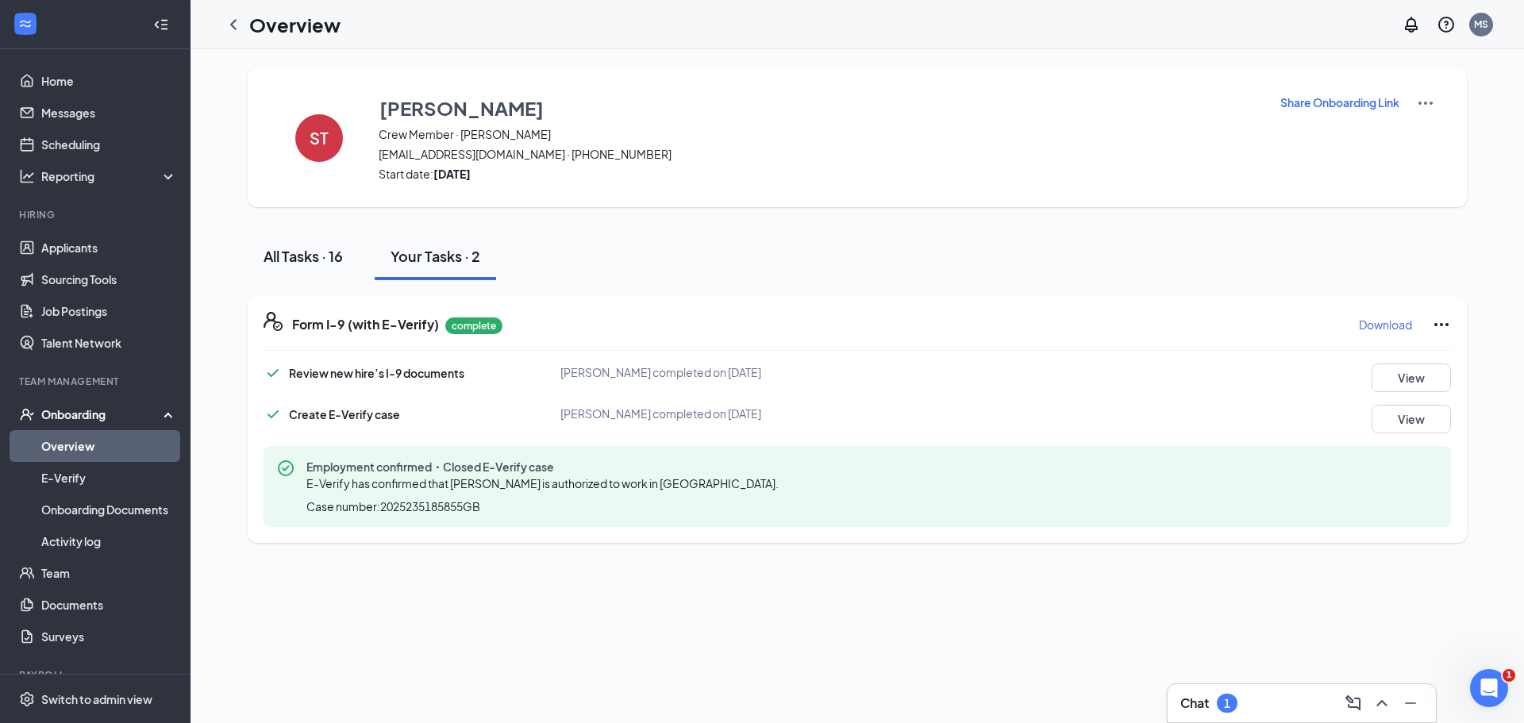
click at [321, 263] on div "All Tasks · 16" at bounding box center [303, 256] width 79 height 20
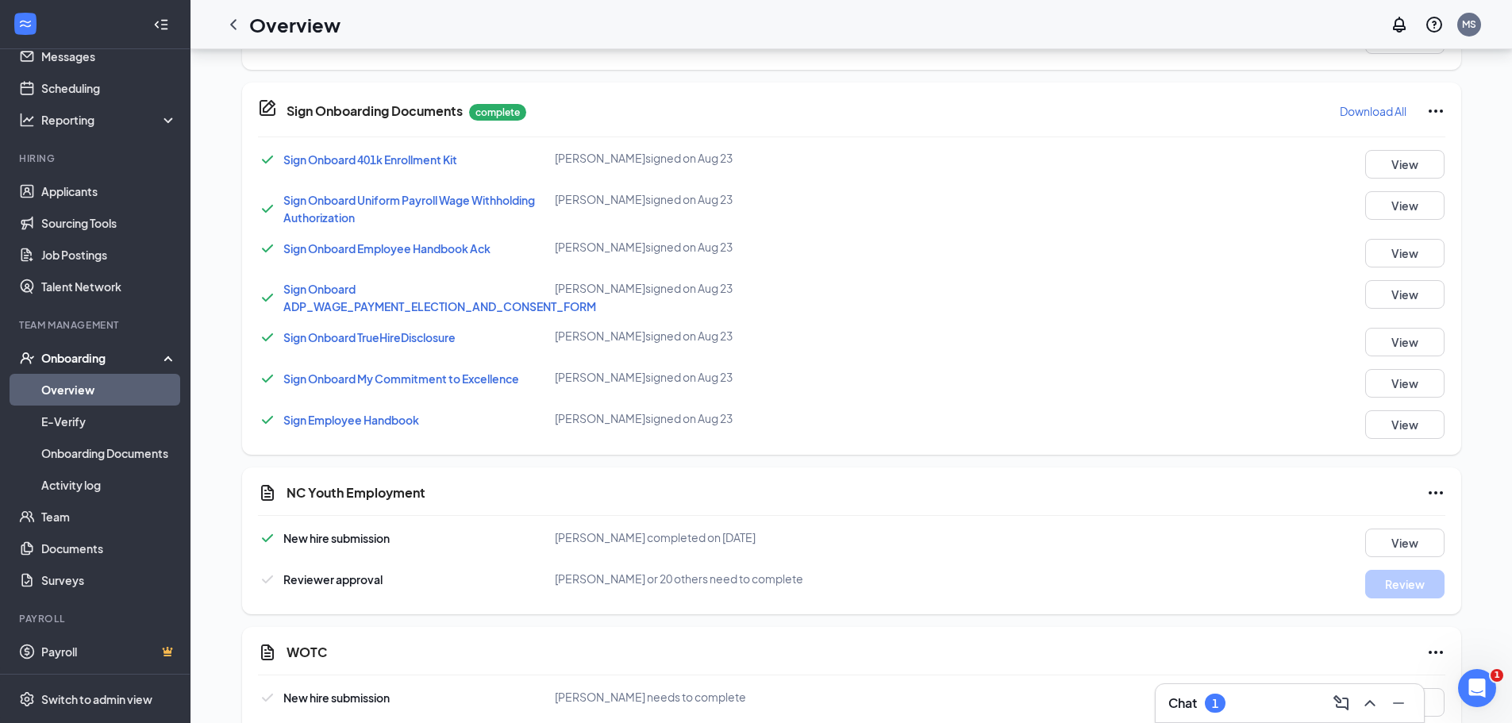
scroll to position [910, 0]
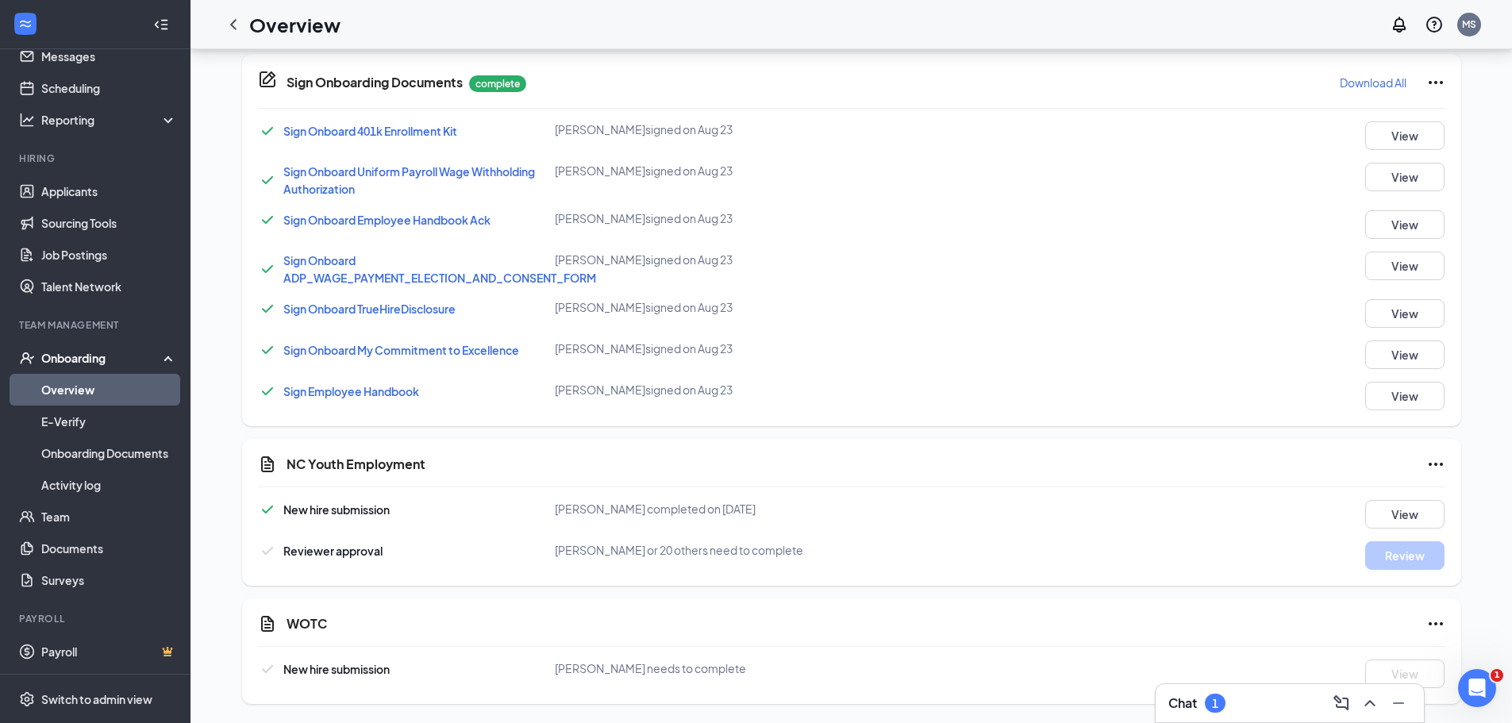
click at [71, 384] on link "Overview" at bounding box center [109, 390] width 136 height 32
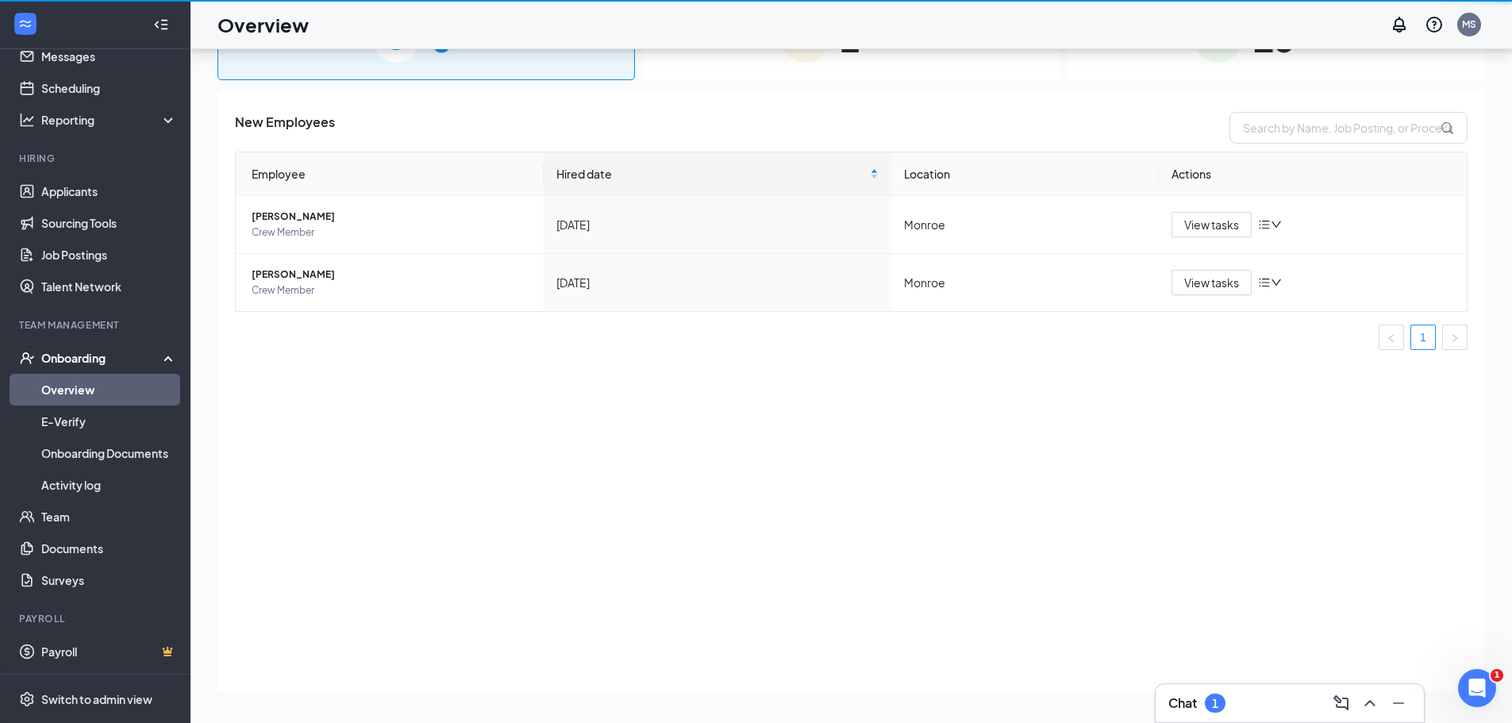
scroll to position [71, 0]
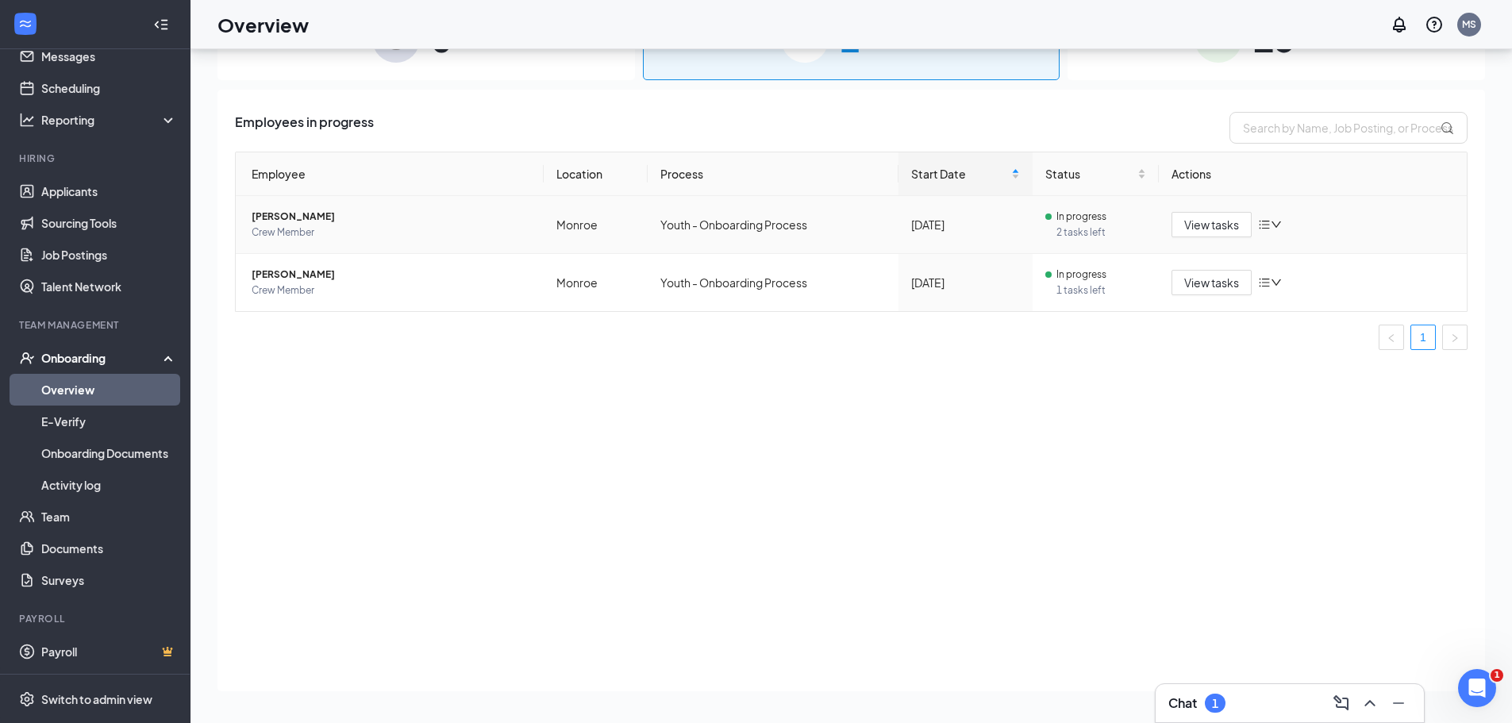
click at [1209, 207] on td "View tasks" at bounding box center [1313, 225] width 308 height 58
click at [1209, 217] on span "View tasks" at bounding box center [1211, 224] width 55 height 17
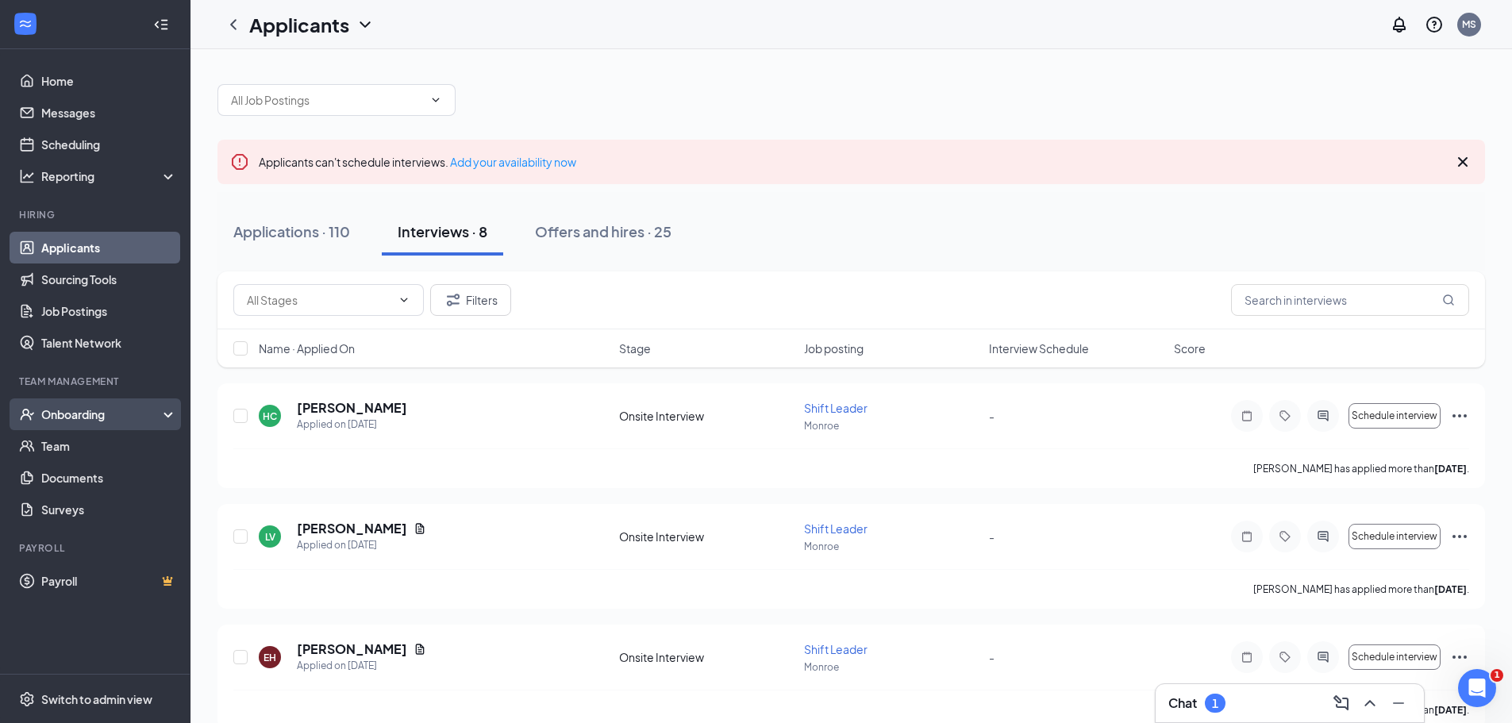
click at [58, 424] on div "Onboarding" at bounding box center [95, 414] width 191 height 32
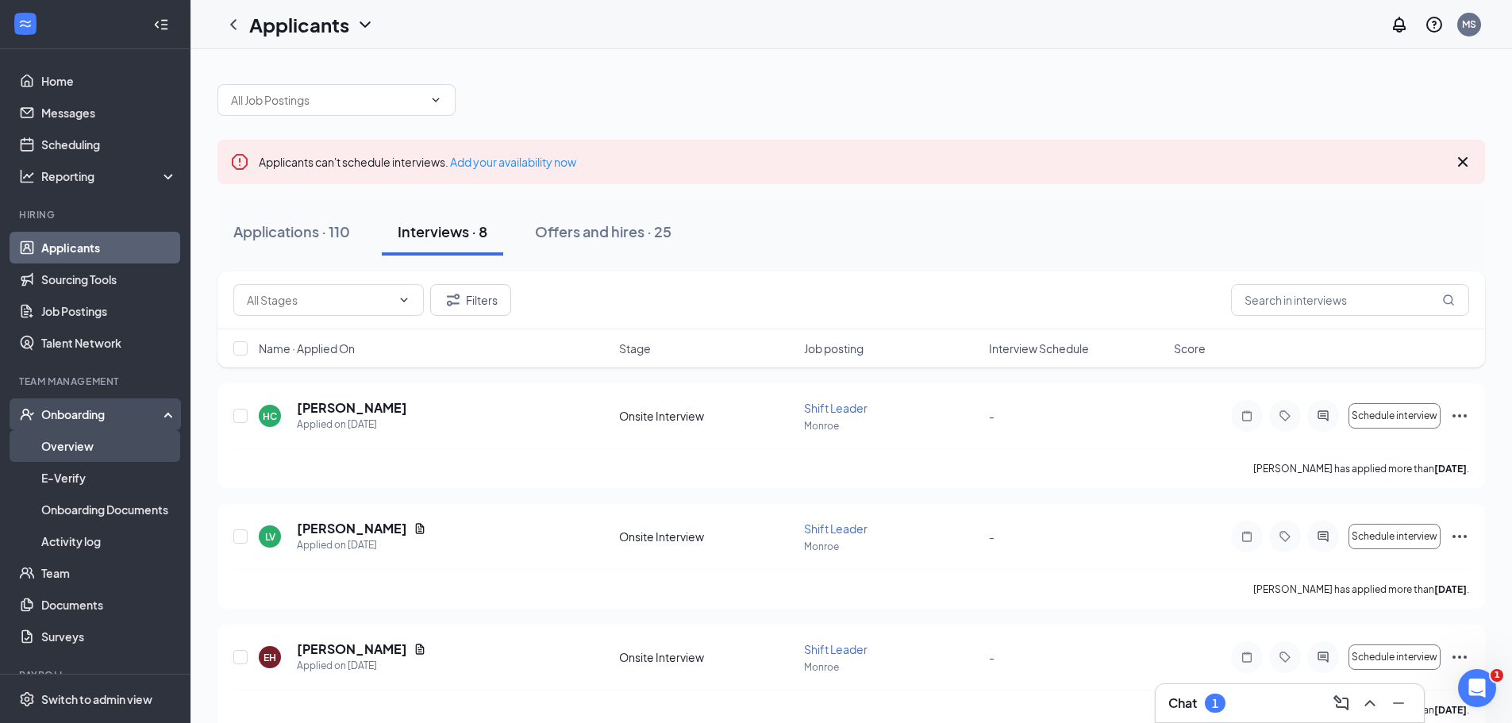
click at [54, 447] on link "Overview" at bounding box center [109, 446] width 136 height 32
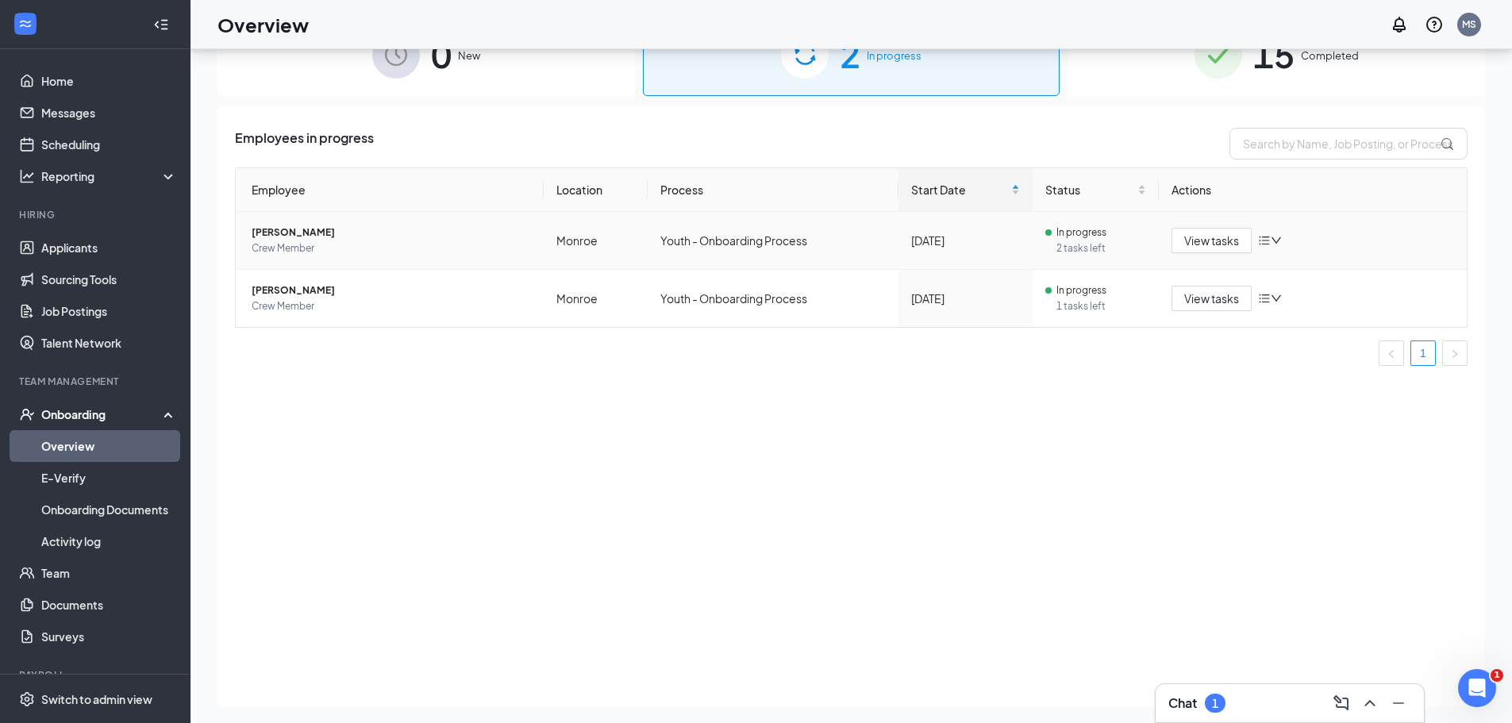
scroll to position [71, 0]
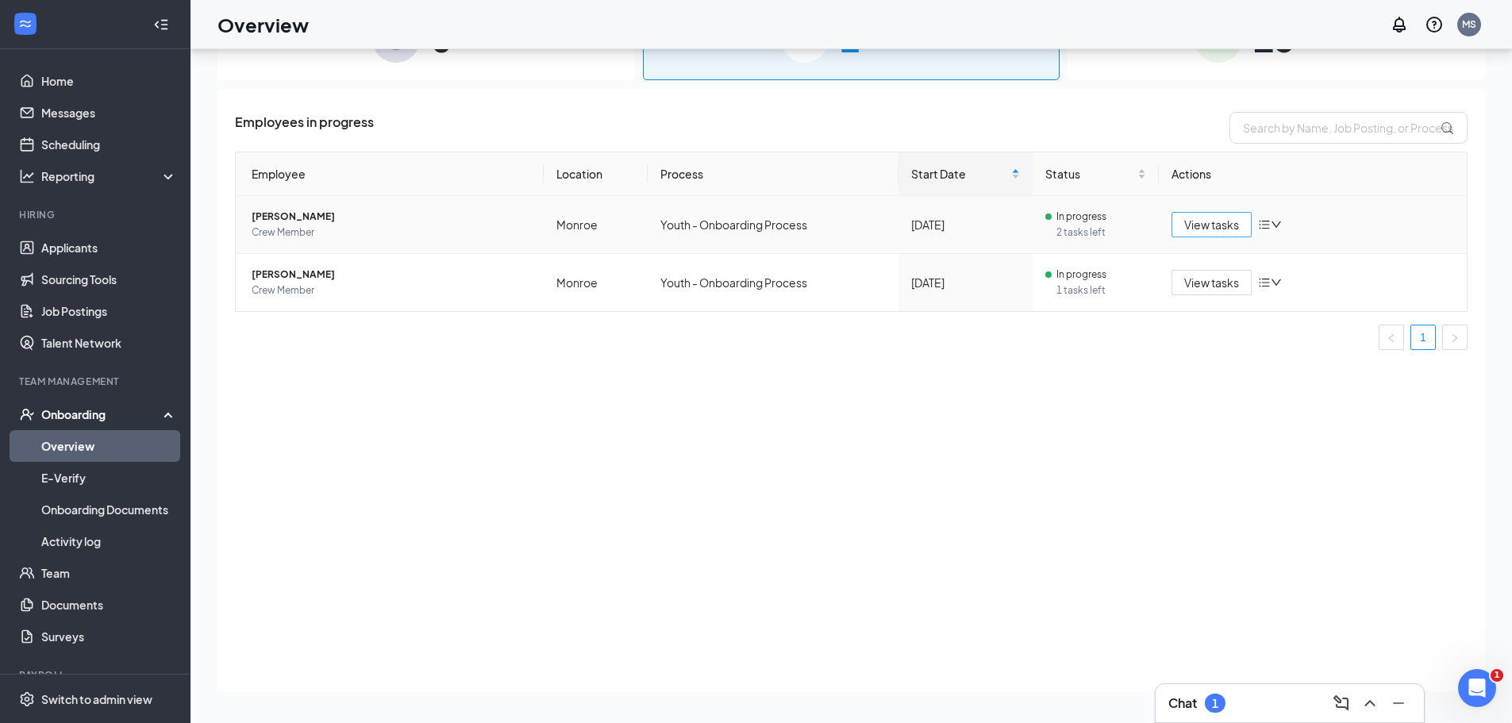
click at [1205, 219] on span "View tasks" at bounding box center [1211, 224] width 55 height 17
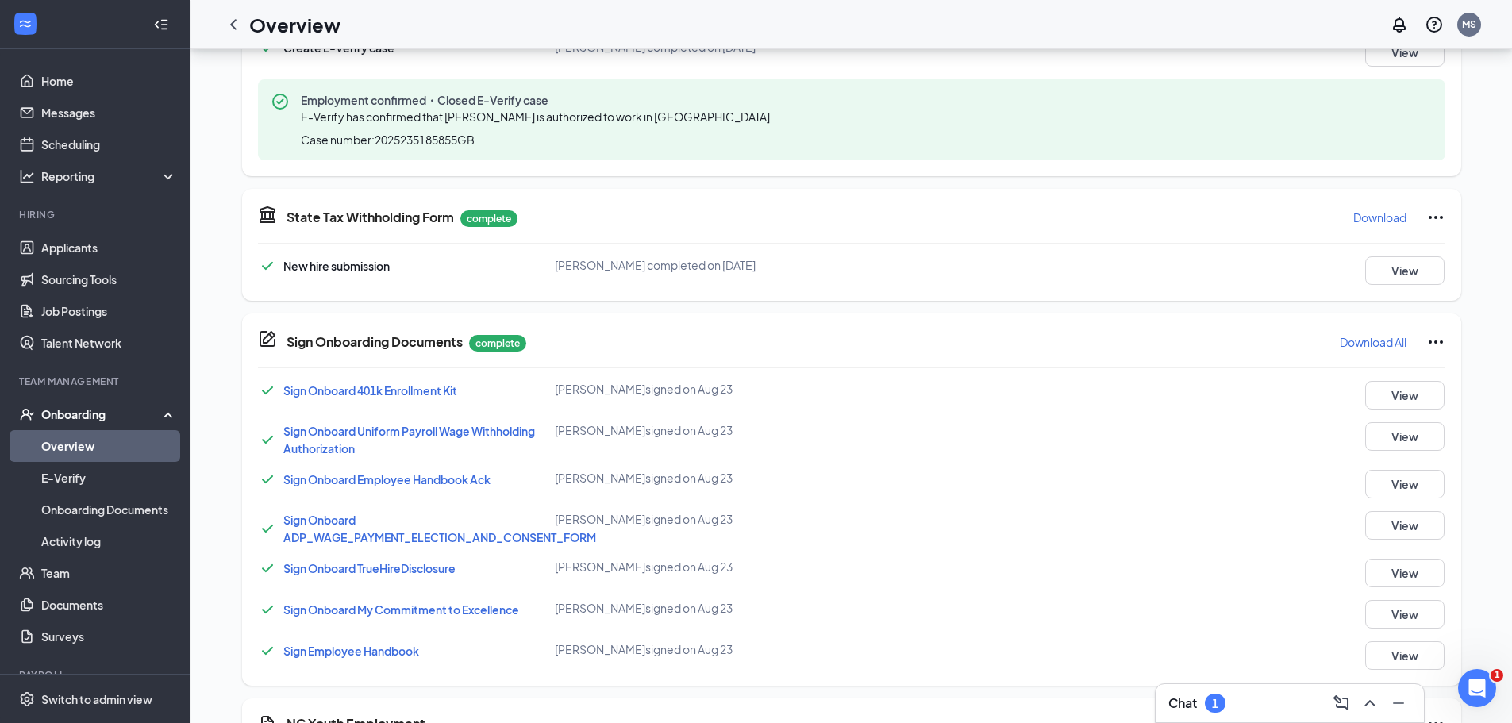
scroll to position [910, 0]
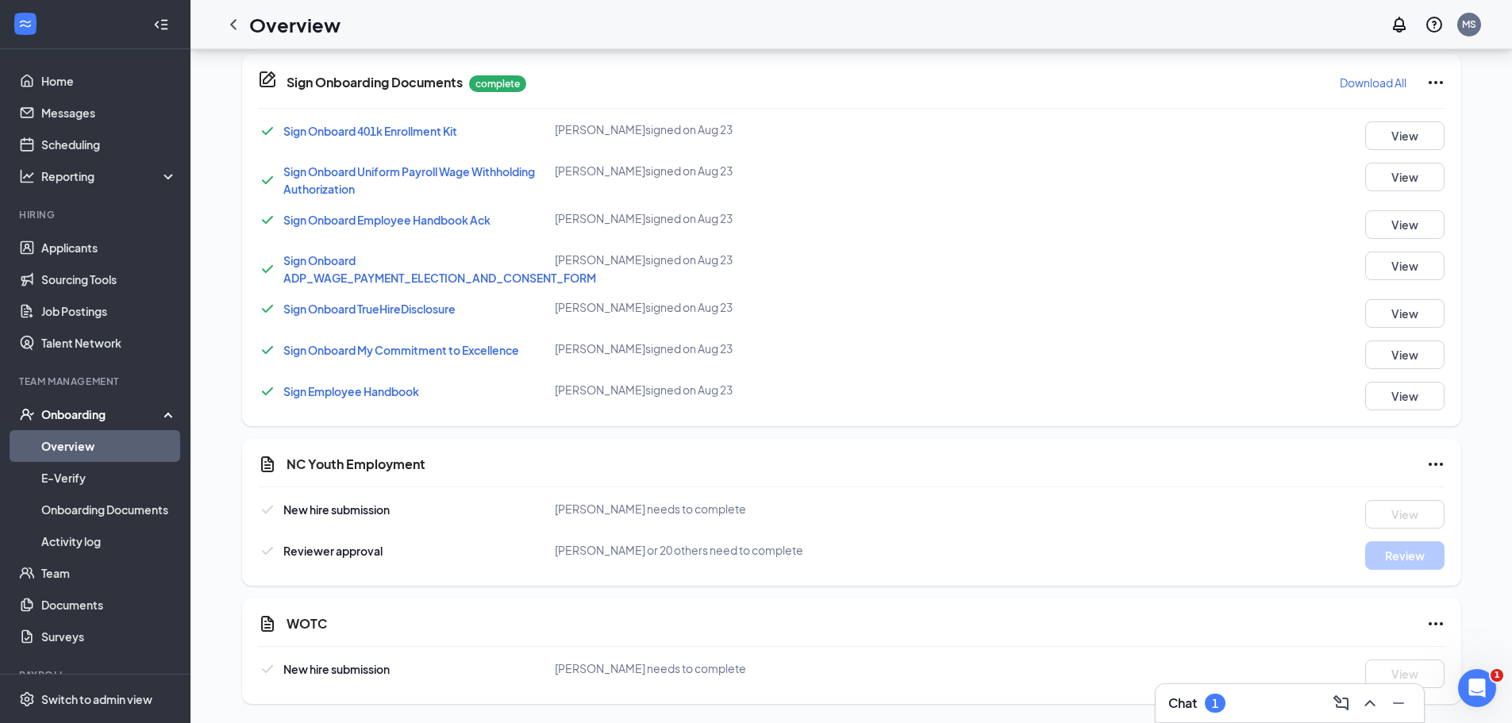
click at [648, 499] on div "NC Youth Employment New hire submission Scott Mell Templin needs to complete Vi…" at bounding box center [851, 512] width 1219 height 147
click at [648, 510] on span "[PERSON_NAME] needs to complete" at bounding box center [650, 509] width 191 height 14
click at [656, 514] on span "[PERSON_NAME] needs to complete" at bounding box center [650, 509] width 191 height 14
click at [1030, 548] on div "Reviewer approval Glenn Mauney or 20 others need to complete Review" at bounding box center [851, 555] width 1187 height 29
click at [740, 518] on div "New hire submission Scott Mell Templin needs to complete View" at bounding box center [851, 514] width 1187 height 29
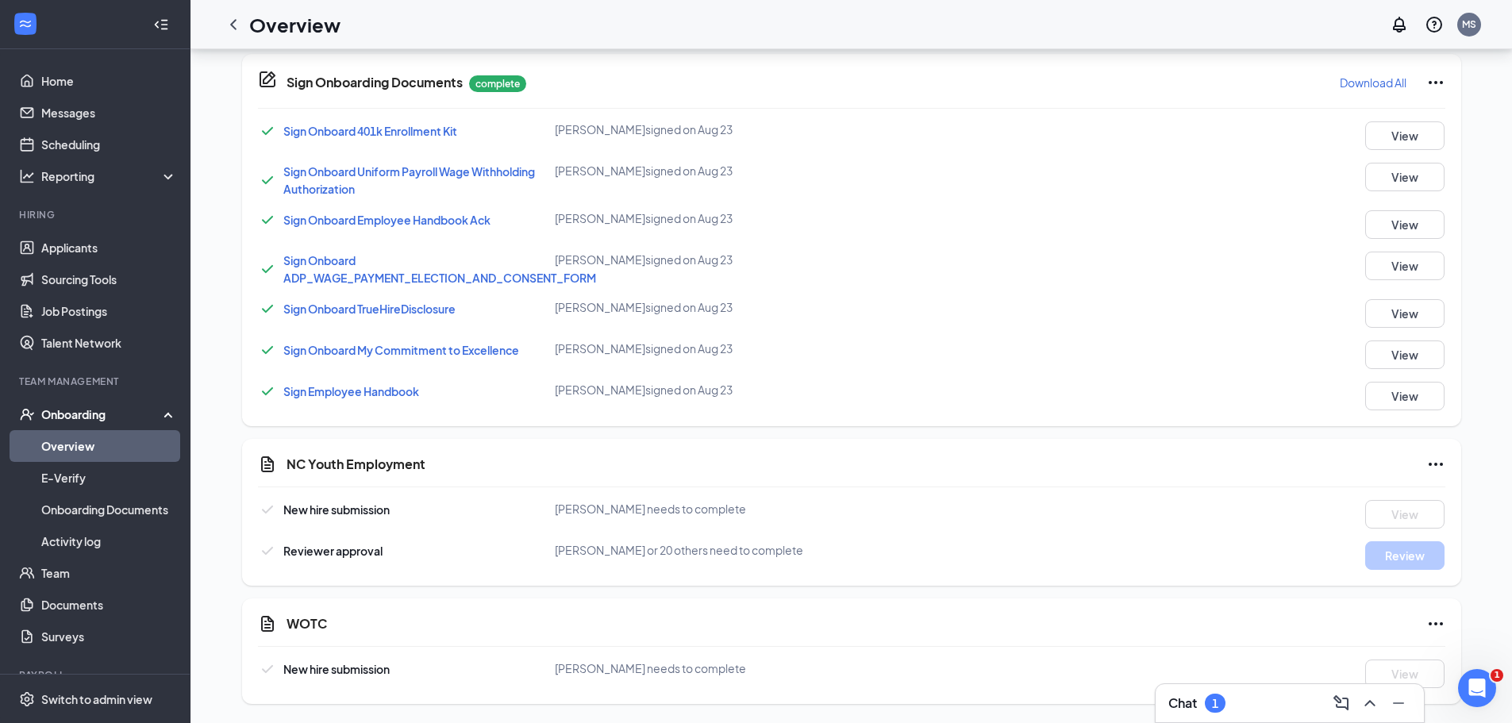
click at [74, 452] on link "Overview" at bounding box center [109, 446] width 136 height 32
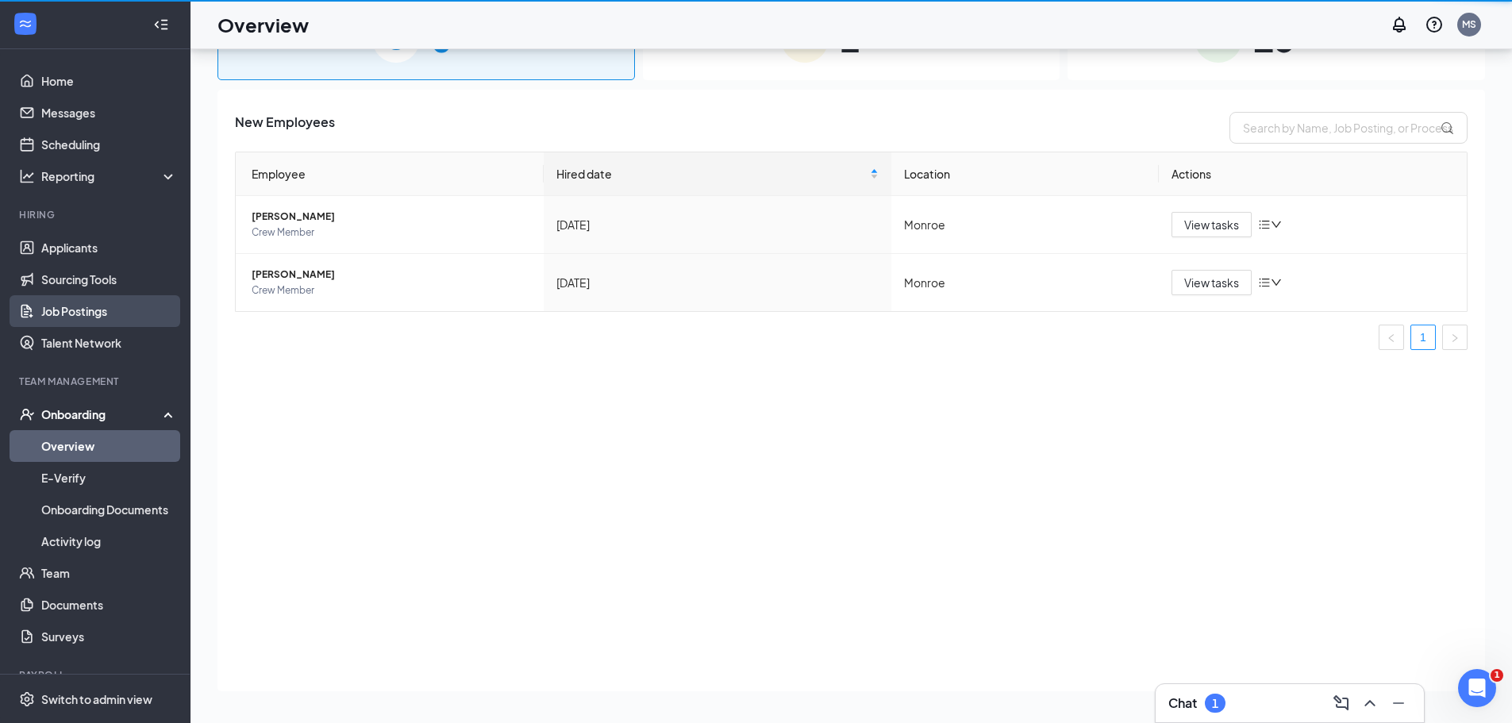
scroll to position [71, 0]
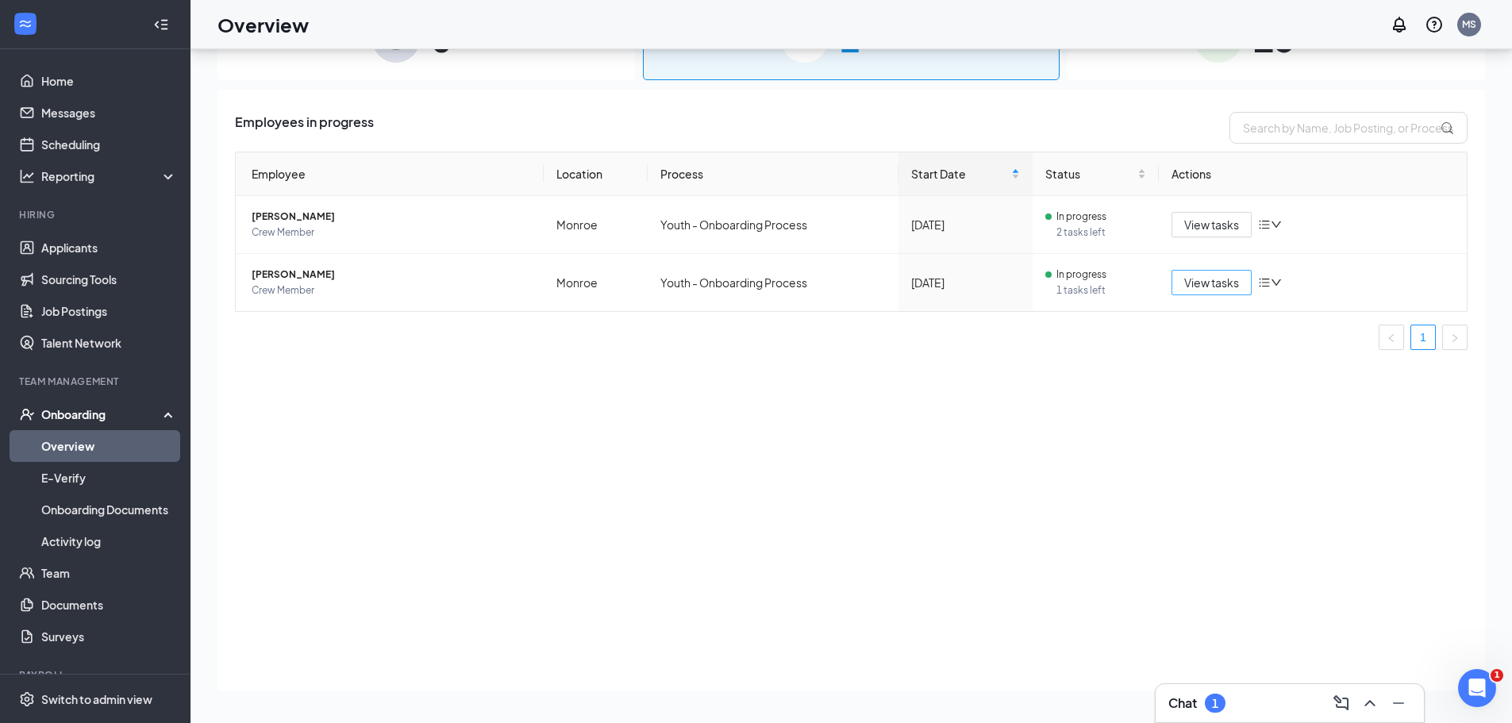
click at [1230, 282] on span "View tasks" at bounding box center [1211, 282] width 55 height 17
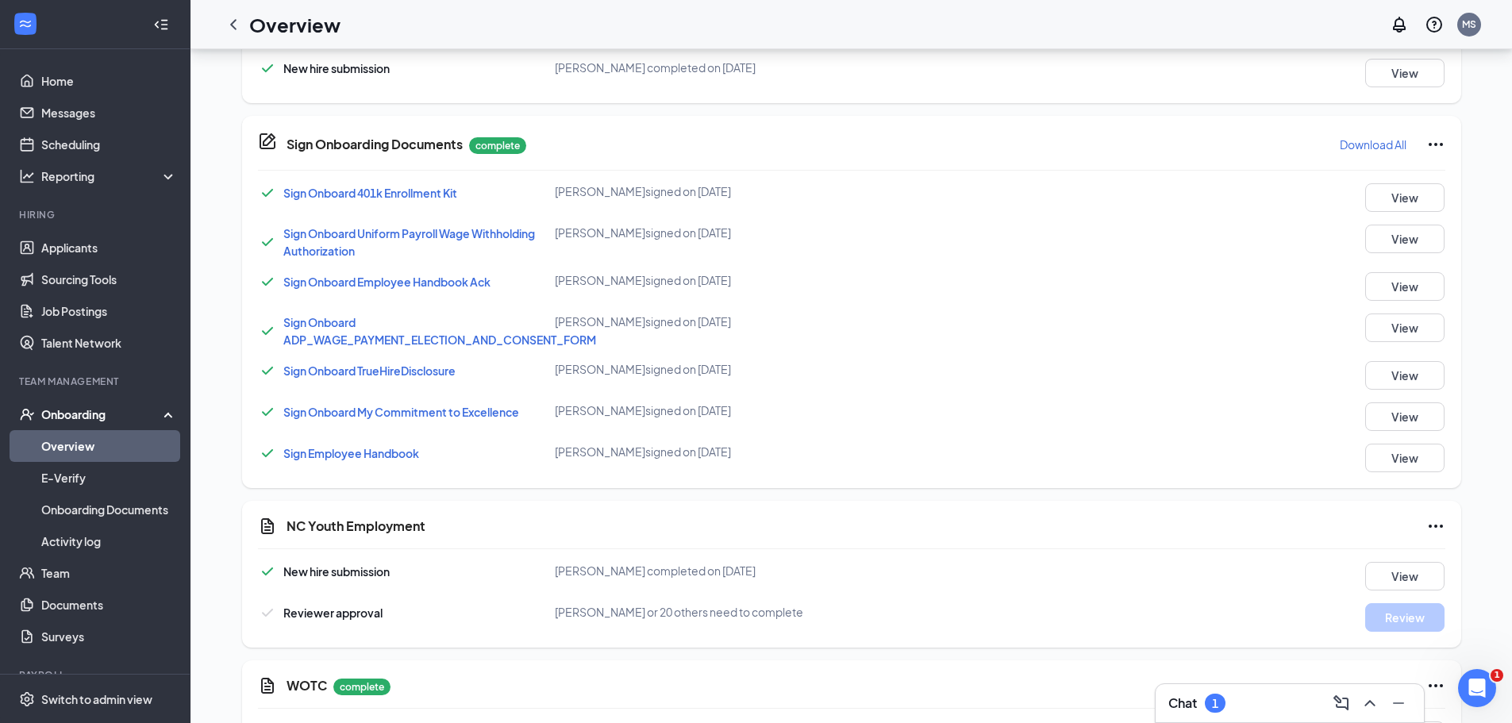
scroll to position [910, 0]
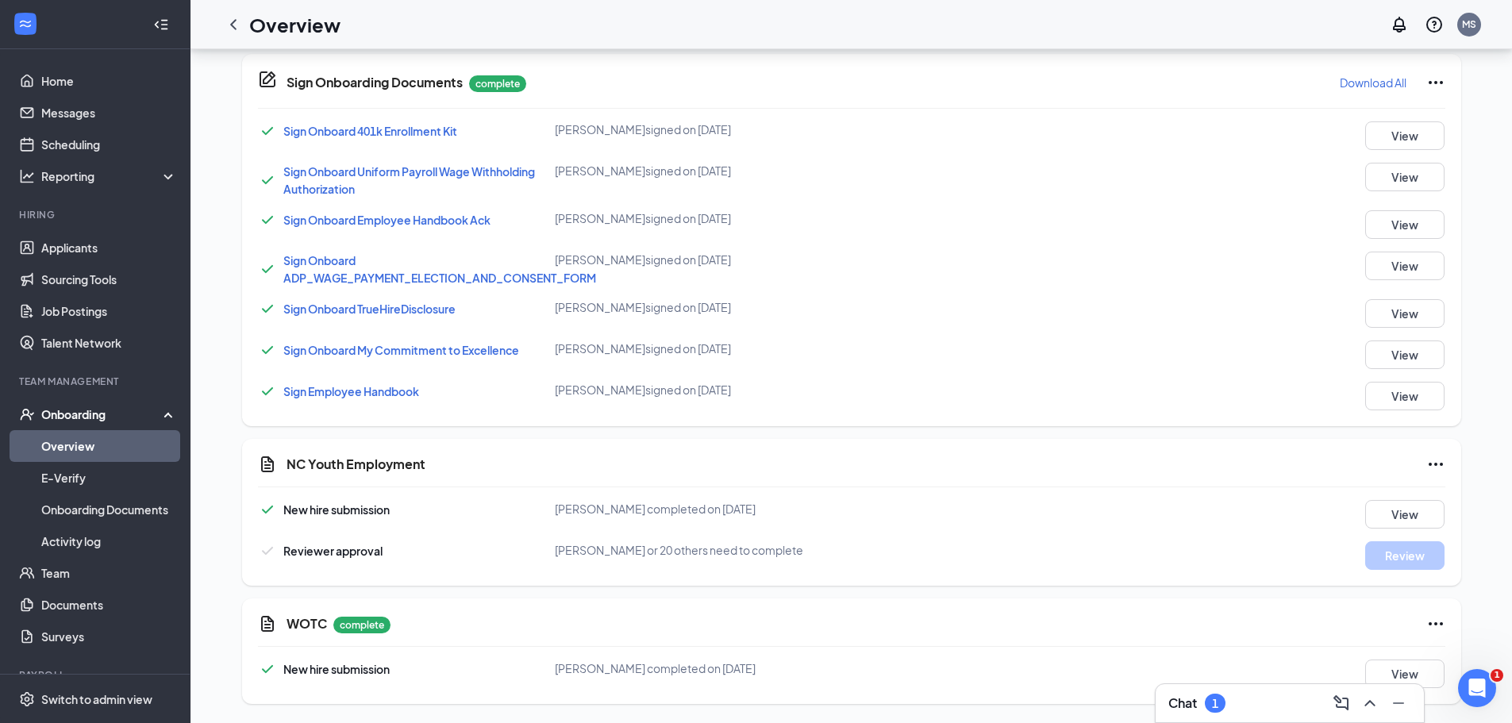
click at [71, 436] on link "Overview" at bounding box center [109, 446] width 136 height 32
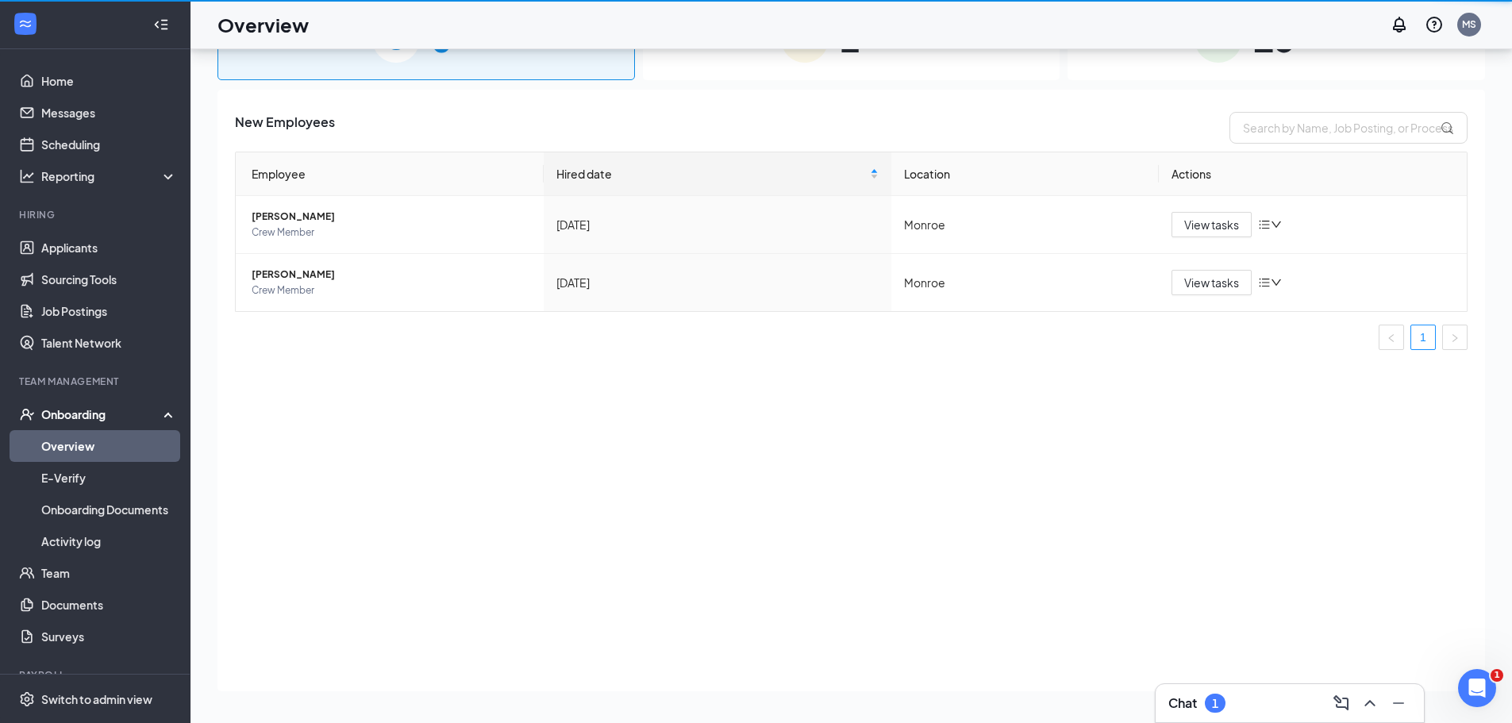
scroll to position [71, 0]
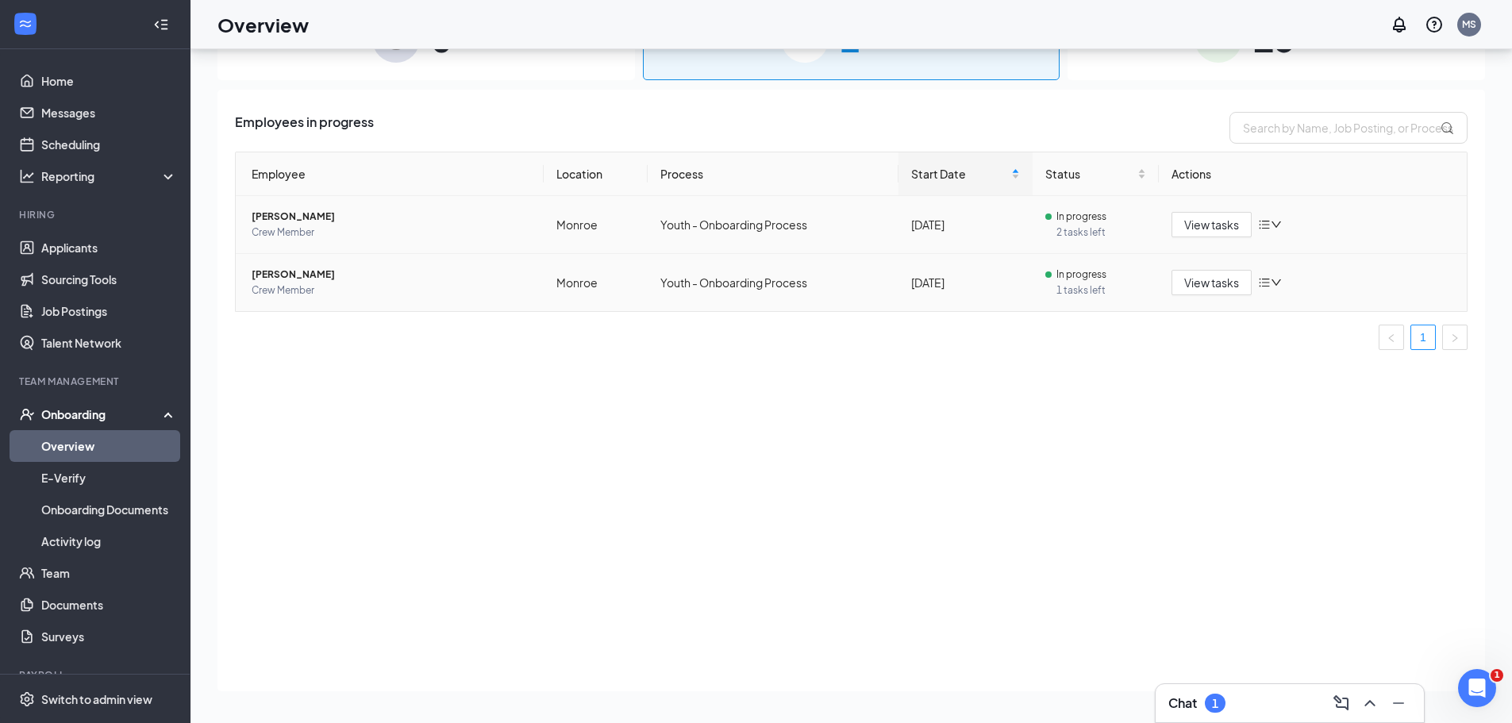
click at [1226, 205] on td "View tasks" at bounding box center [1313, 225] width 308 height 58
click at [1222, 227] on span "View tasks" at bounding box center [1211, 224] width 55 height 17
